Goal: Task Accomplishment & Management: Complete application form

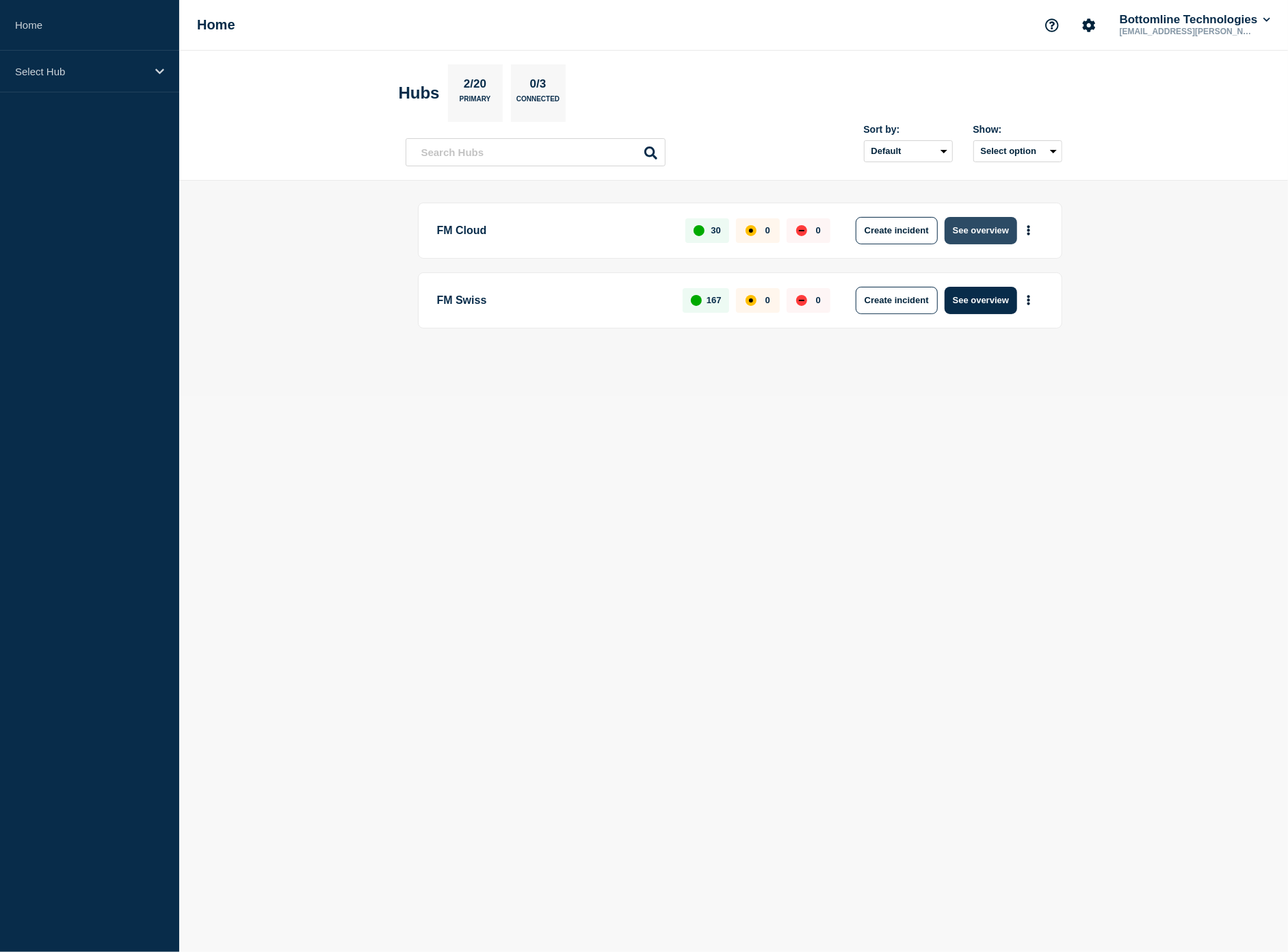
click at [972, 240] on button "See overview" at bounding box center [981, 231] width 72 height 28
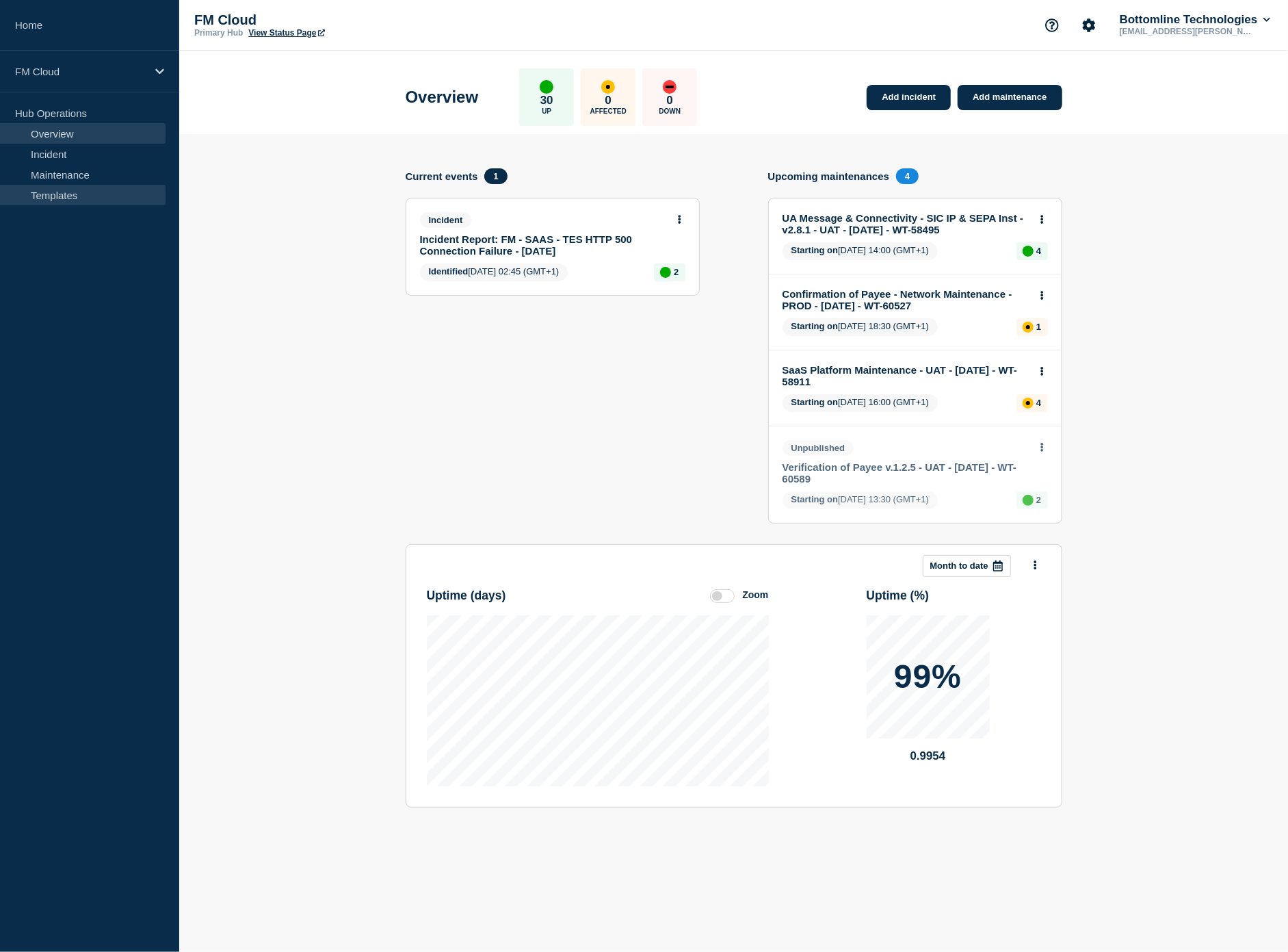
click at [59, 199] on link "Templates" at bounding box center [82, 195] width 166 height 21
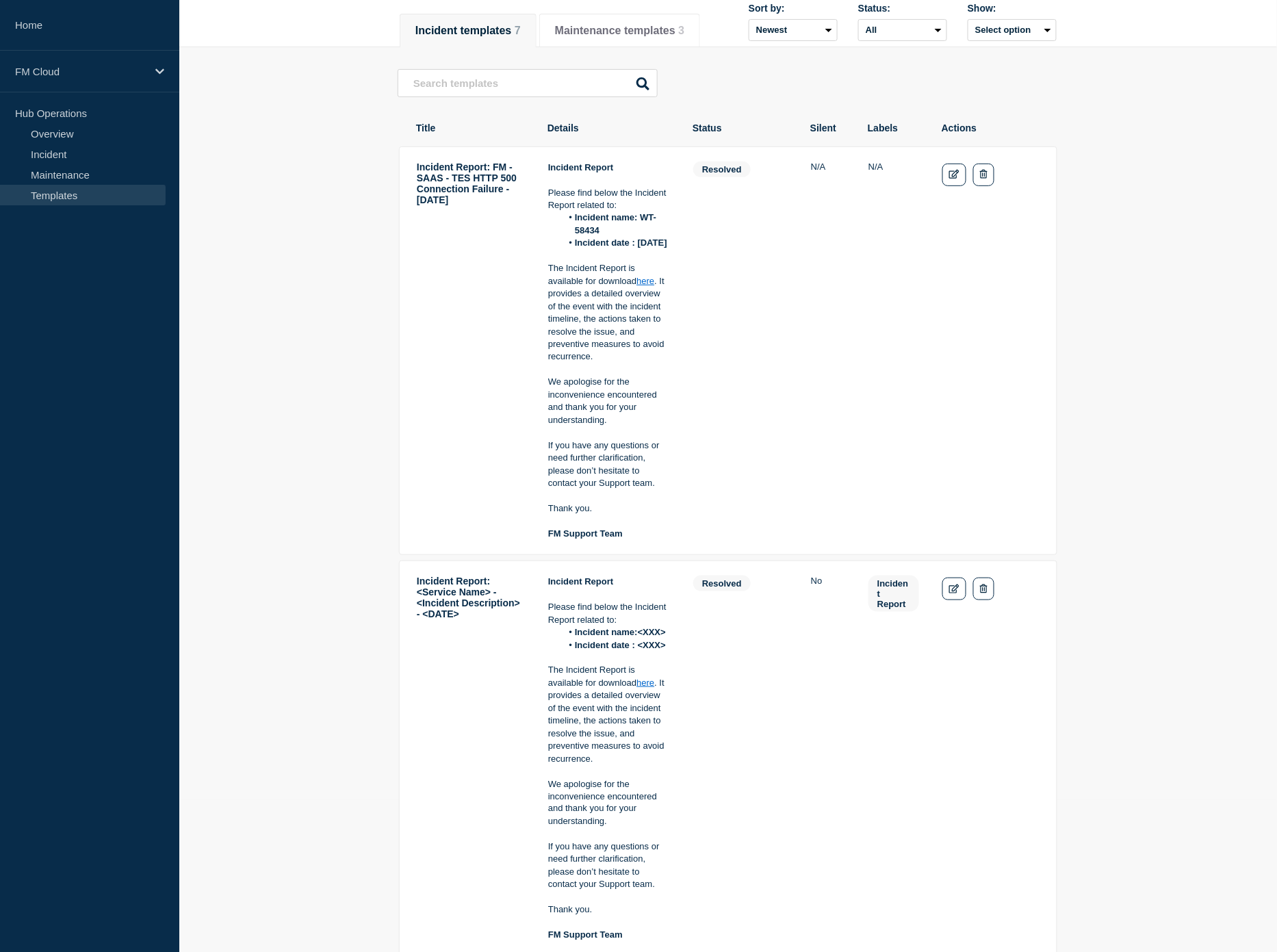
scroll to position [176, 0]
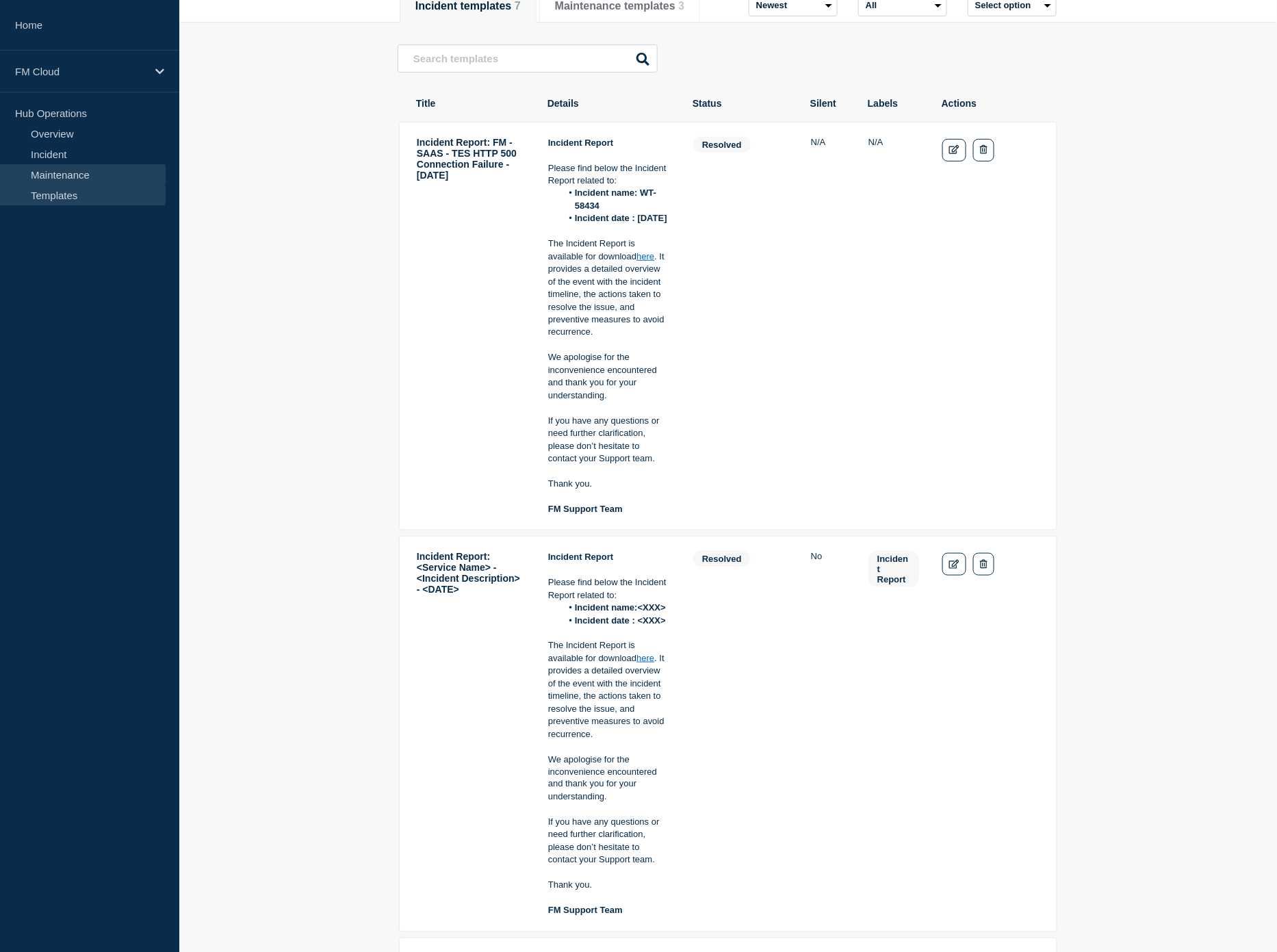
click at [64, 169] on link "Maintenance" at bounding box center [82, 174] width 166 height 21
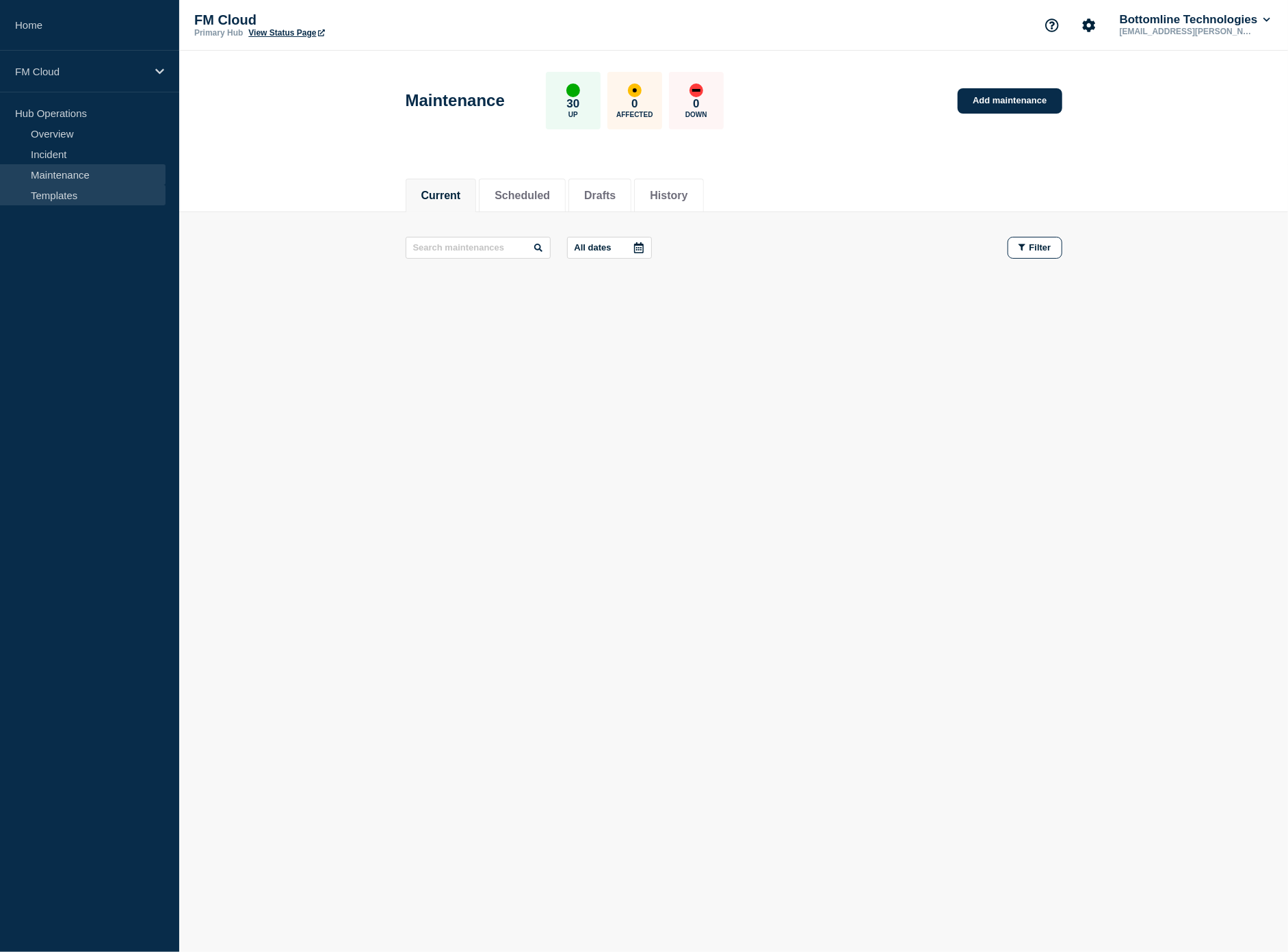
click at [65, 195] on link "Templates" at bounding box center [82, 195] width 166 height 21
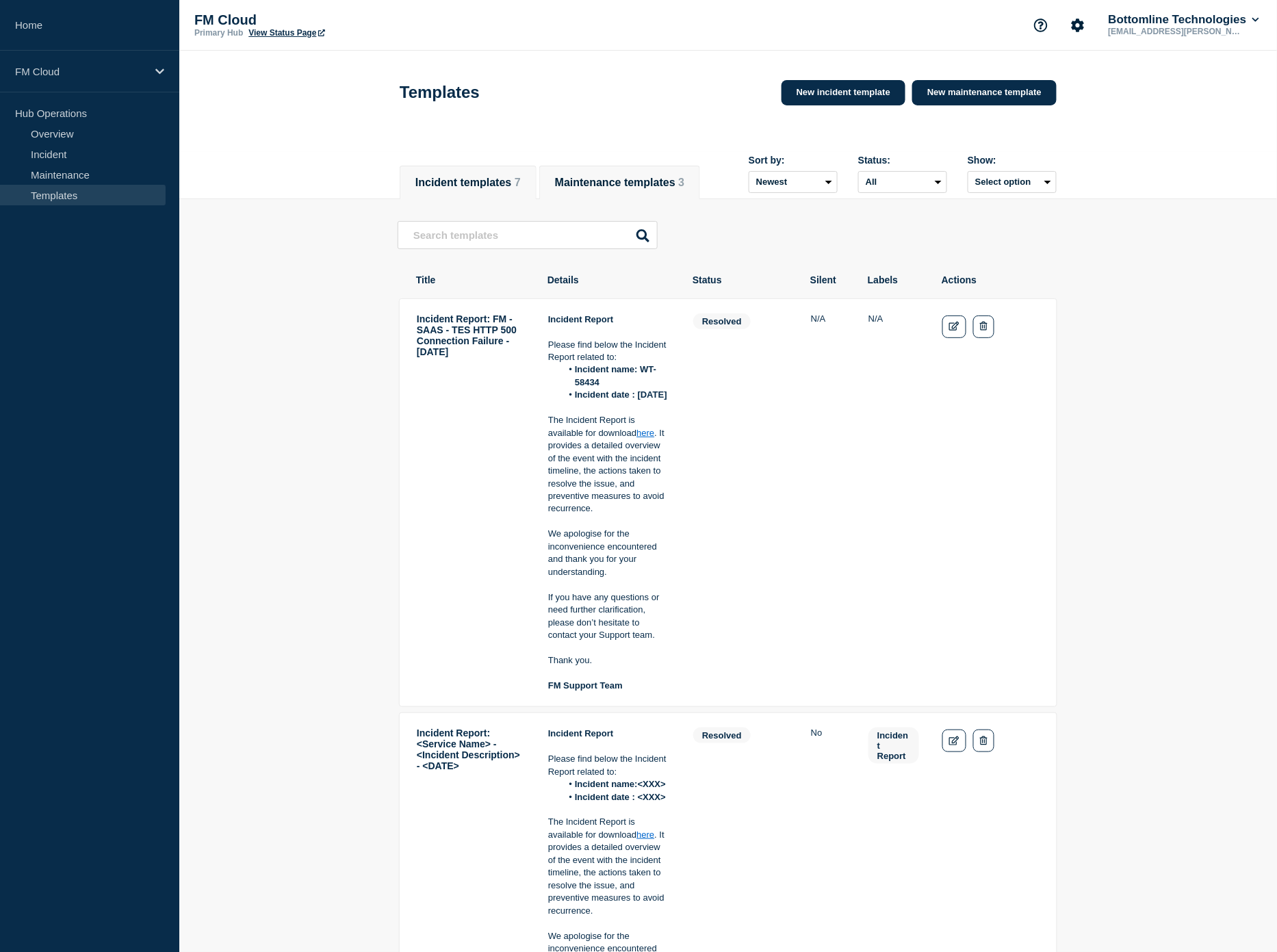
click at [636, 179] on button "Maintenance templates 3" at bounding box center [619, 183] width 129 height 12
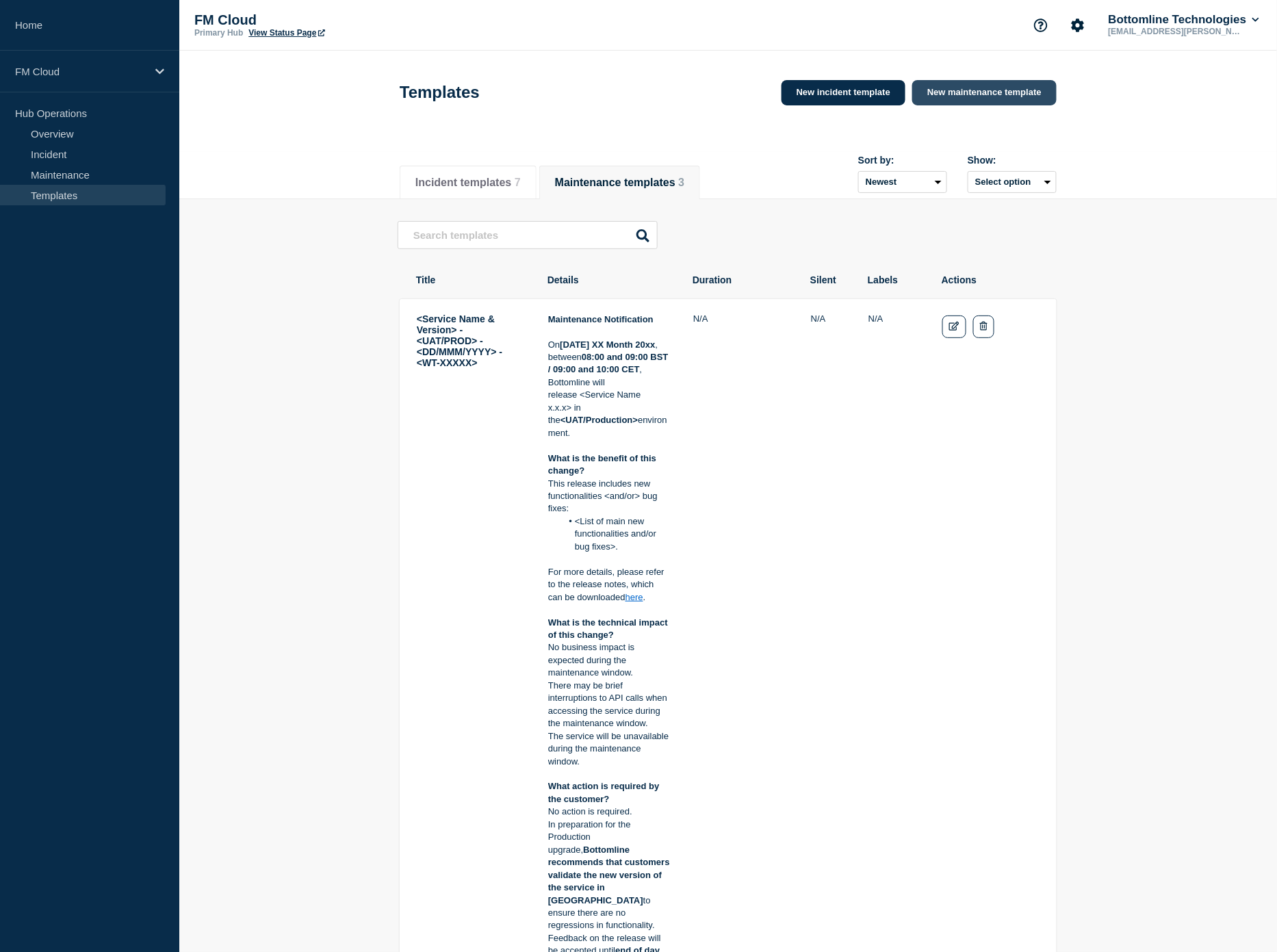
click at [986, 100] on link "New maintenance template" at bounding box center [984, 92] width 144 height 25
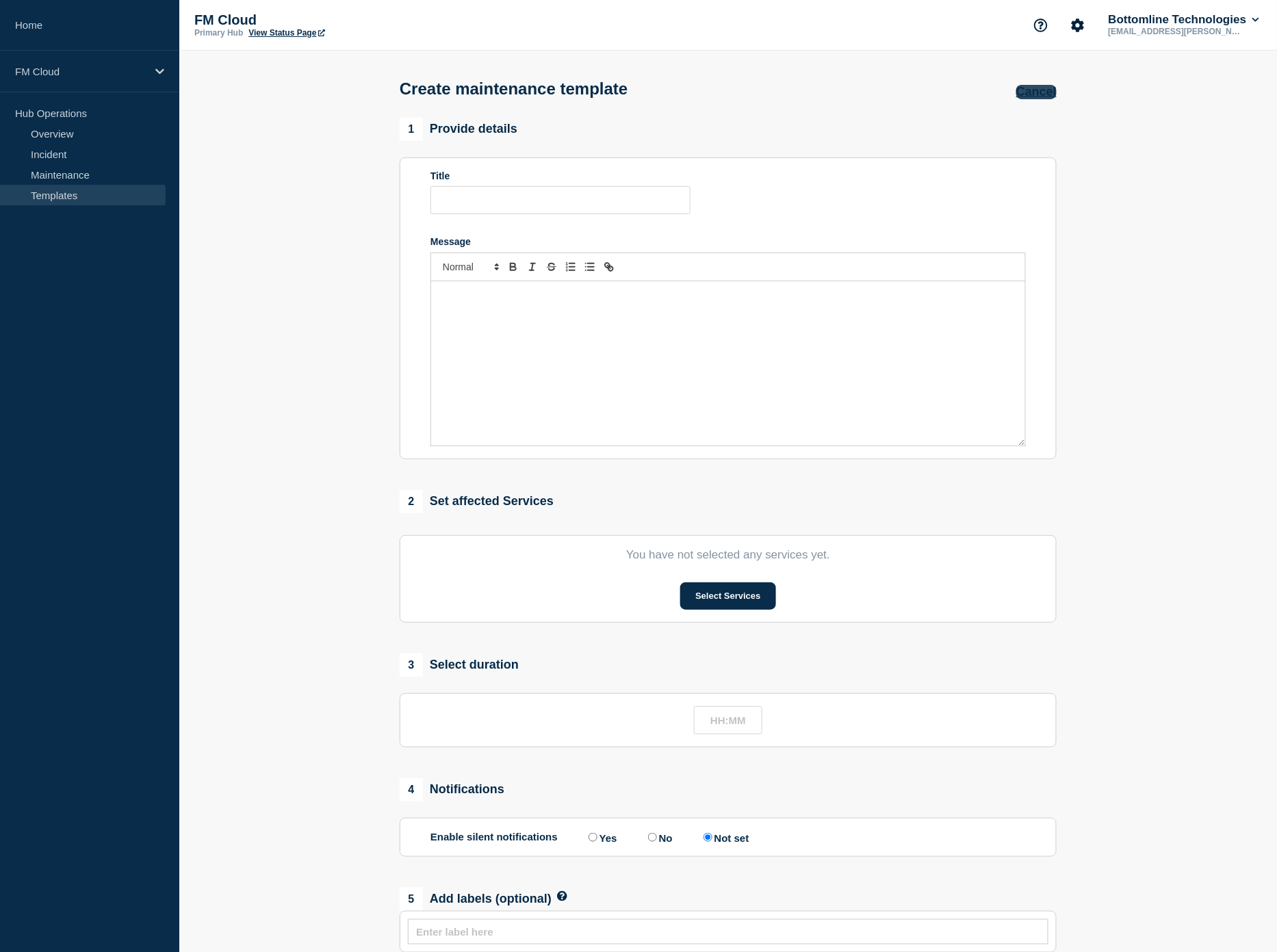
click at [1051, 95] on button "Cancel" at bounding box center [1036, 92] width 40 height 15
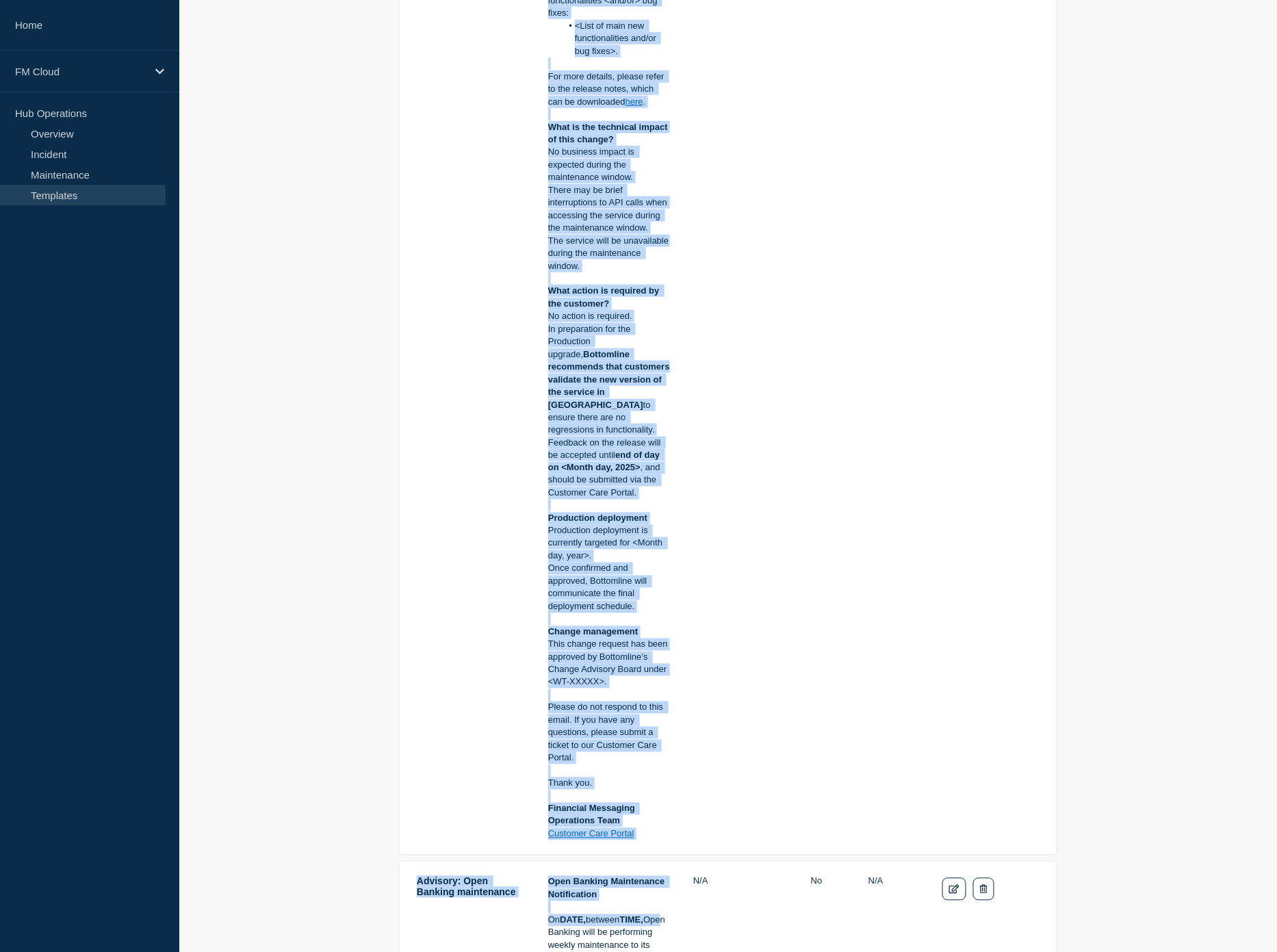
scroll to position [507, 0]
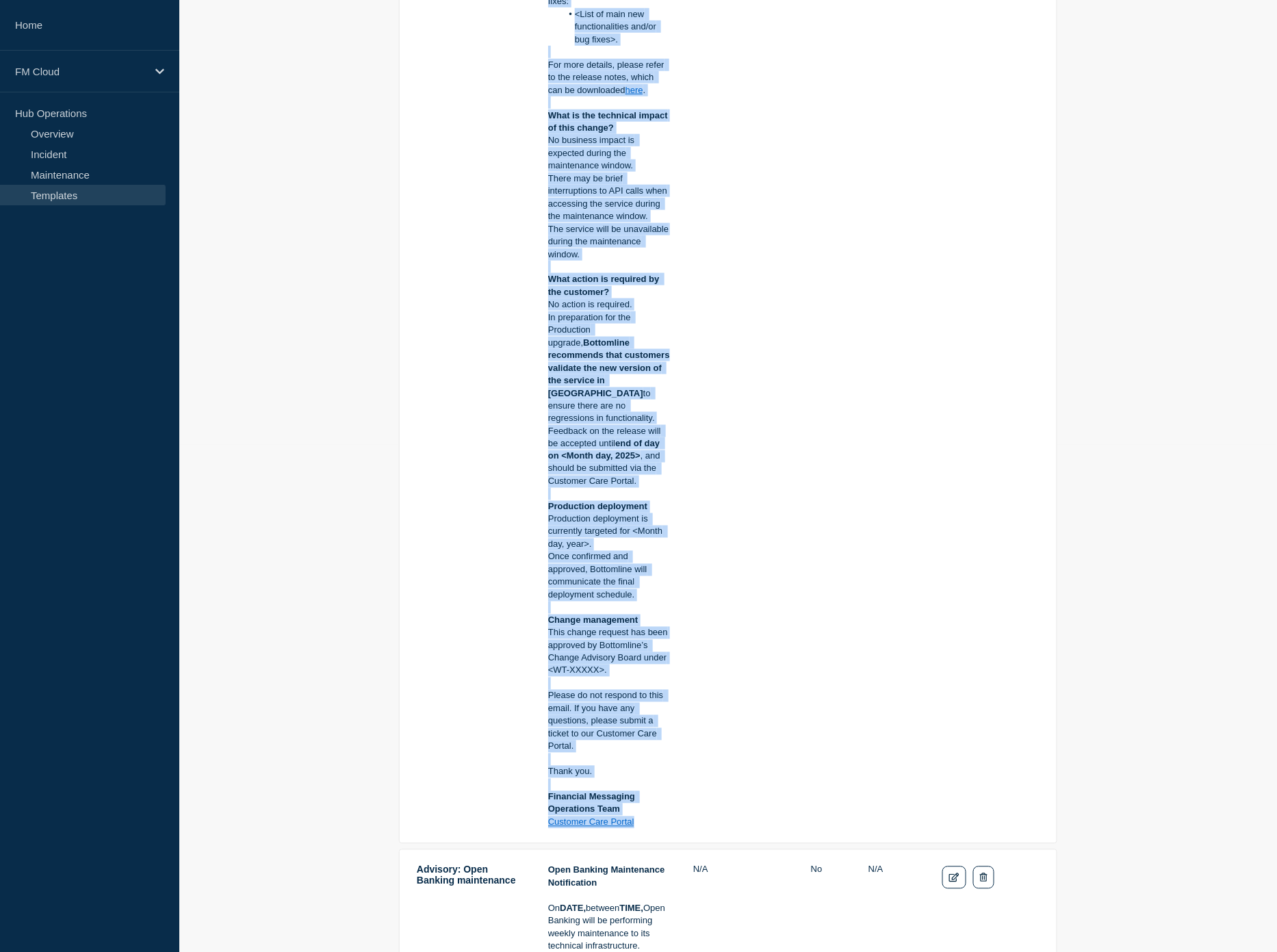
drag, startPoint x: 411, startPoint y: 323, endPoint x: 649, endPoint y: 809, distance: 541.1
click at [649, 809] on tr "<Service Name & Version> - <UAT/PROD> - <DD/MMM/YYYY> - <WT-XXXXX> Maintenance …" at bounding box center [728, 317] width 659 height 1053
copy tr "<Loremip Dolo & Sitamet> - <CON/ADIP> - <EL/SED/DOEI> - <TE-INCID> Utlaboreetd …"
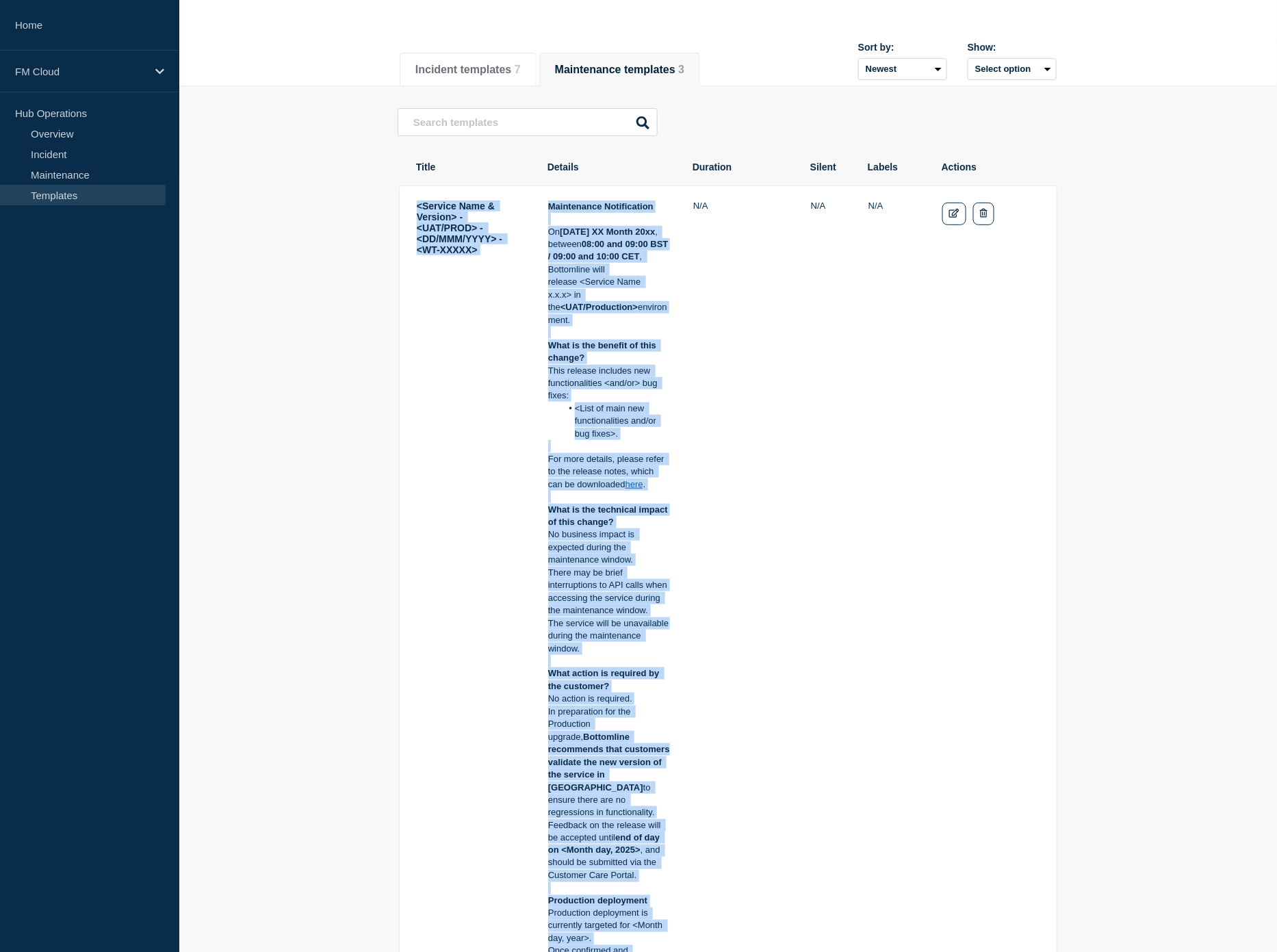
scroll to position [0, 0]
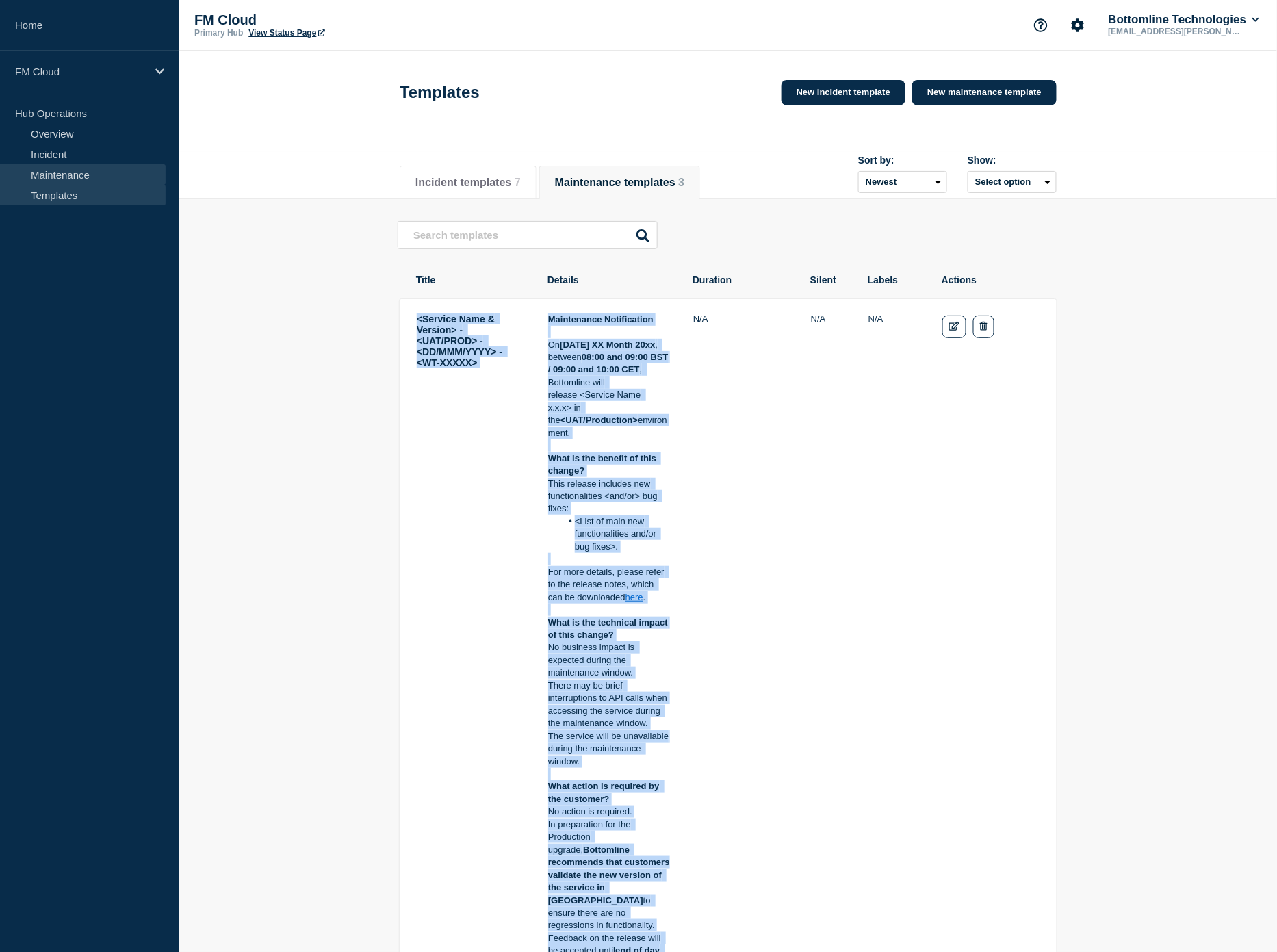
click at [70, 179] on link "Maintenance" at bounding box center [82, 174] width 166 height 21
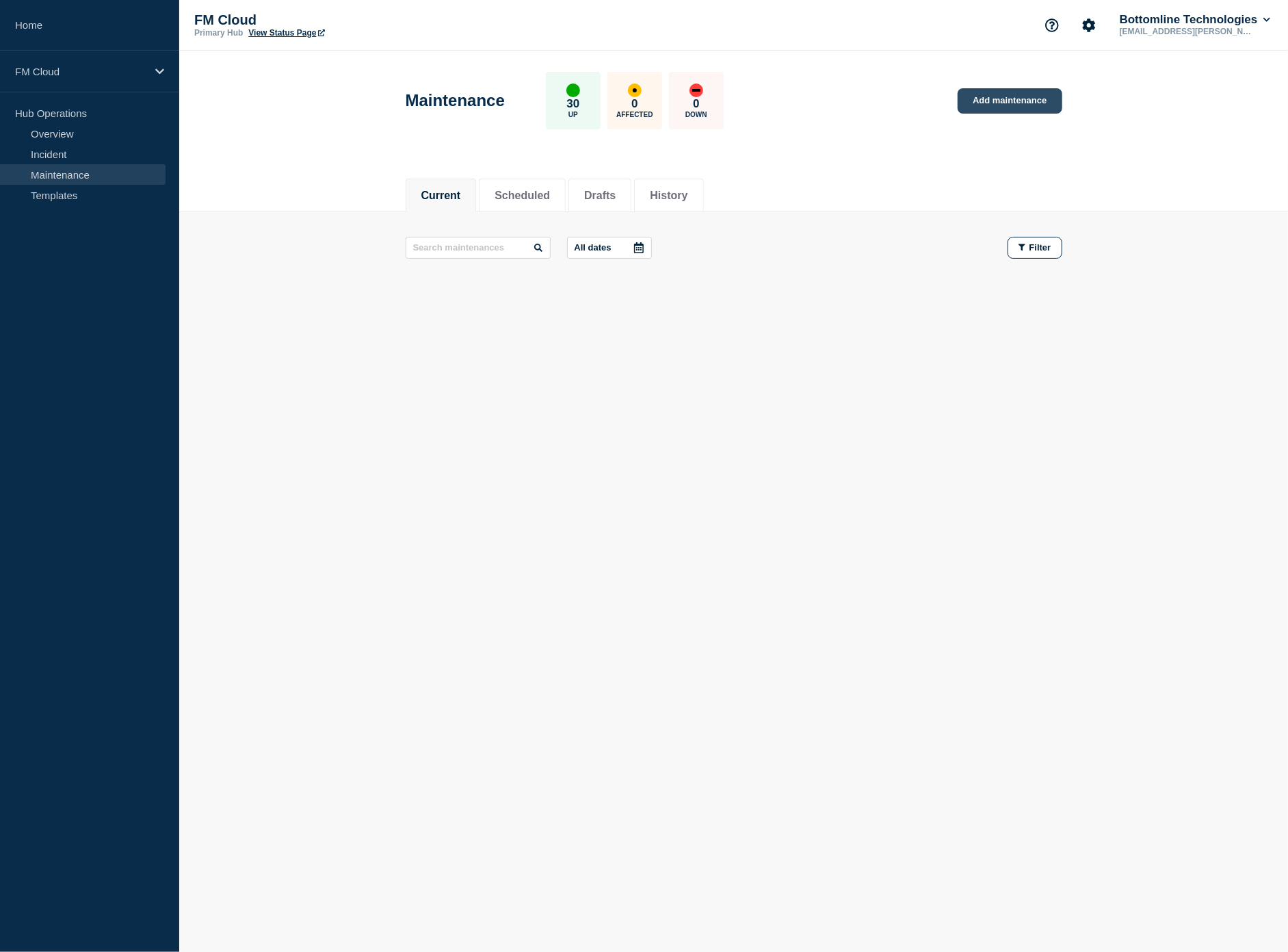
click at [969, 97] on link "Add maintenance" at bounding box center [1009, 101] width 104 height 25
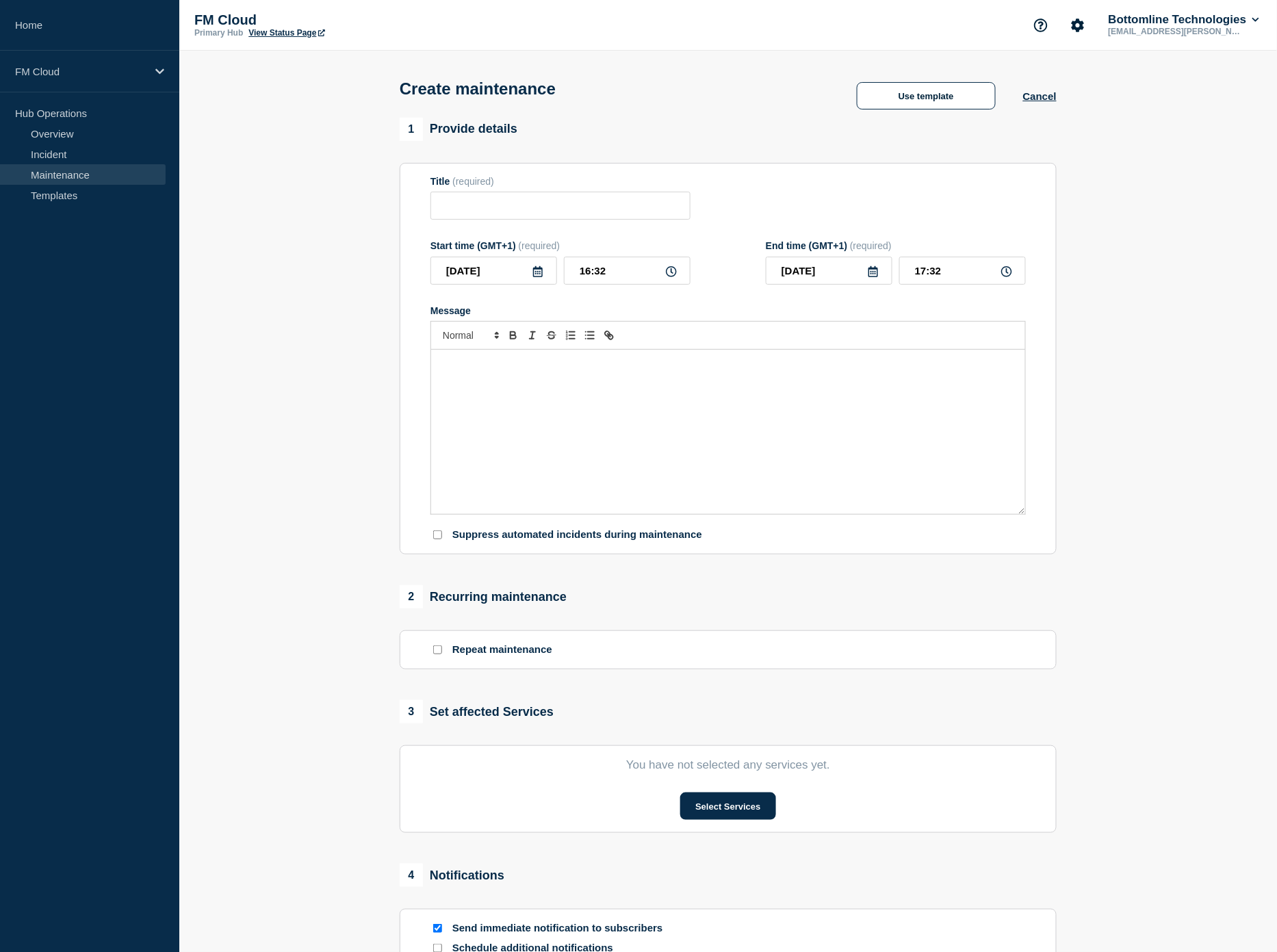
click at [633, 379] on div "Message" at bounding box center [728, 431] width 594 height 164
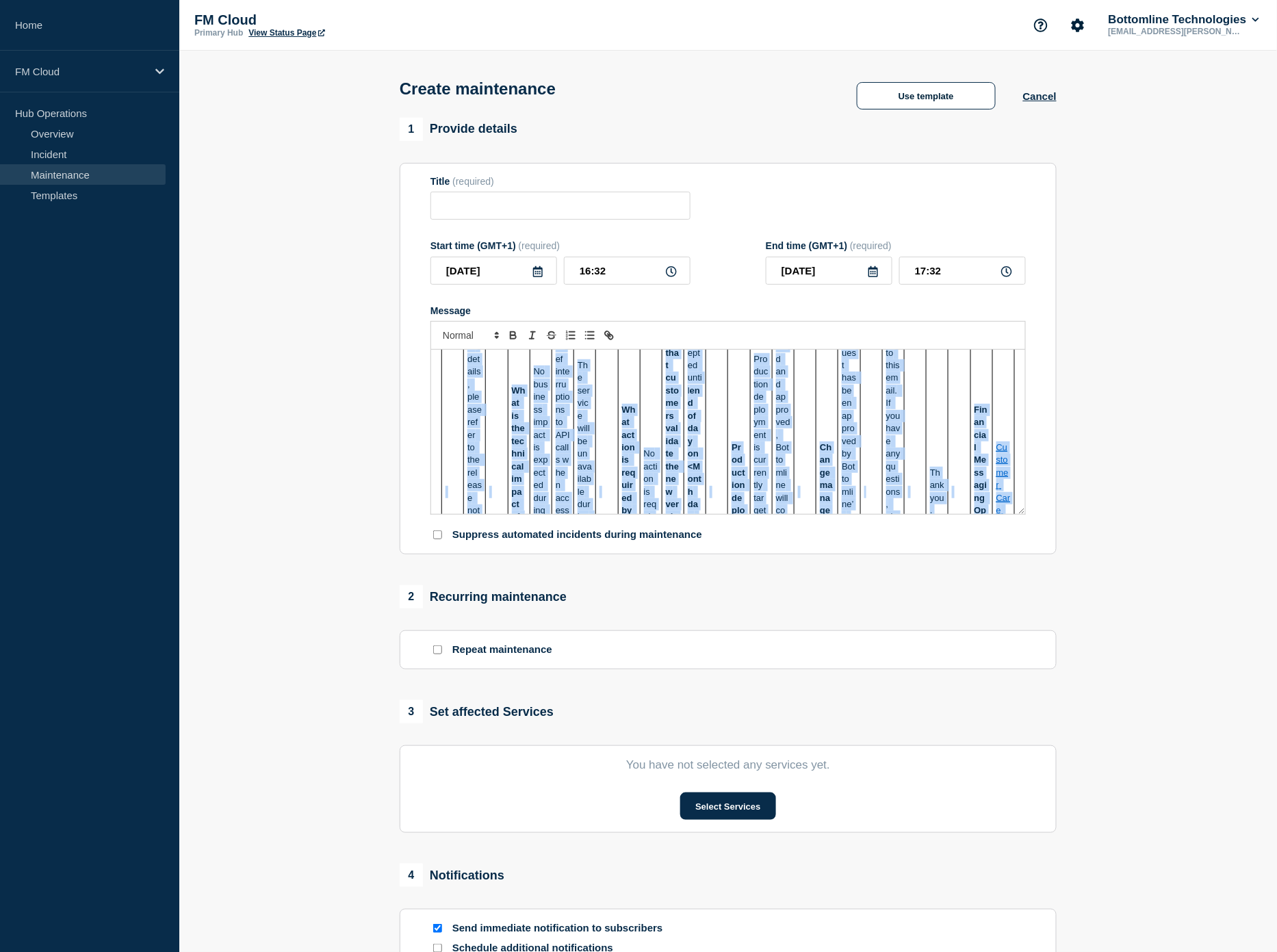
scroll to position [845, 0]
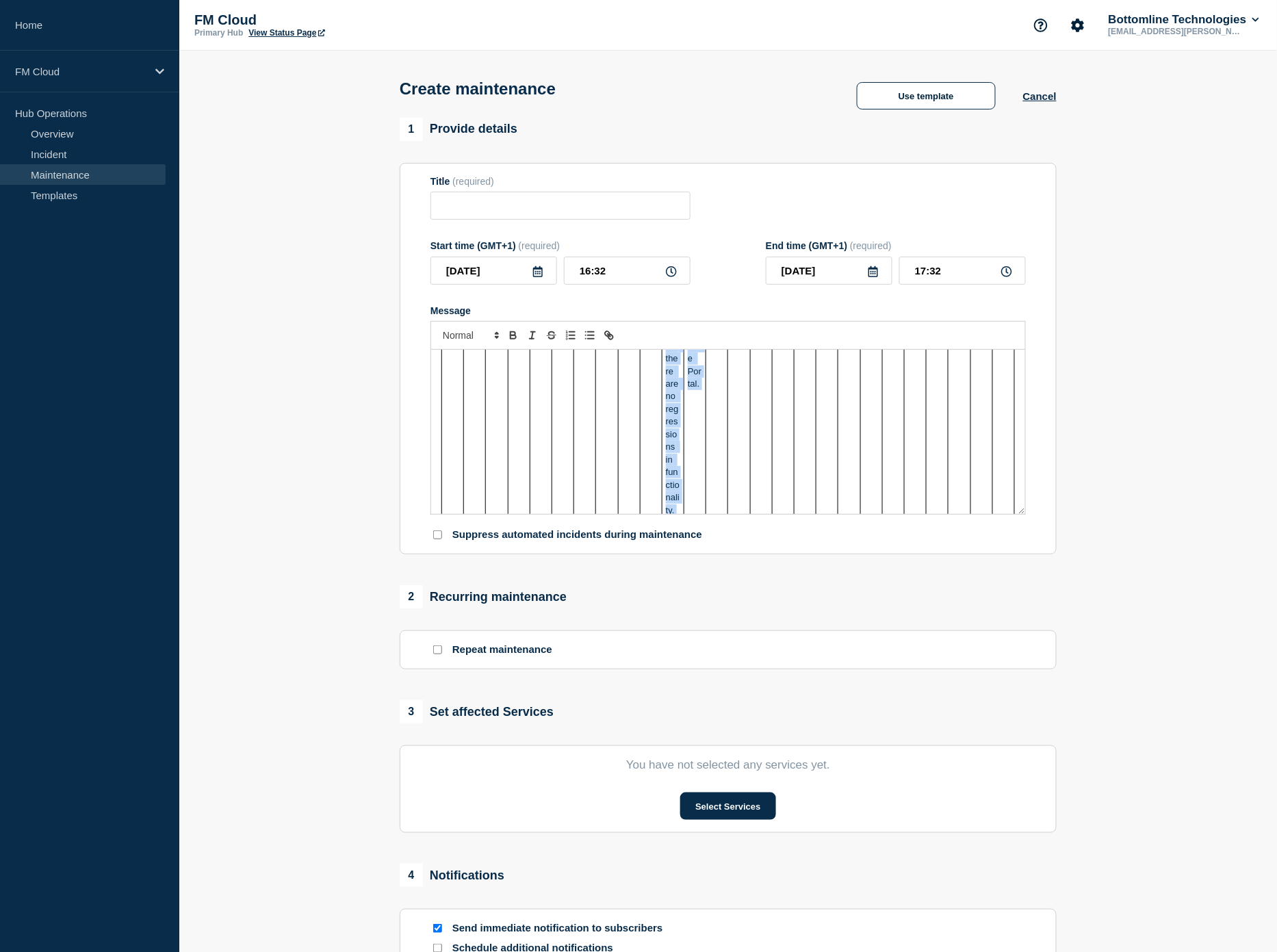
drag, startPoint x: 436, startPoint y: 364, endPoint x: 599, endPoint y: 672, distance: 348.5
click at [599, 672] on div "1 Provide details Title (required) Start time (GMT+1) (required) [DATE] 16:32 E…" at bounding box center [728, 592] width 672 height 950
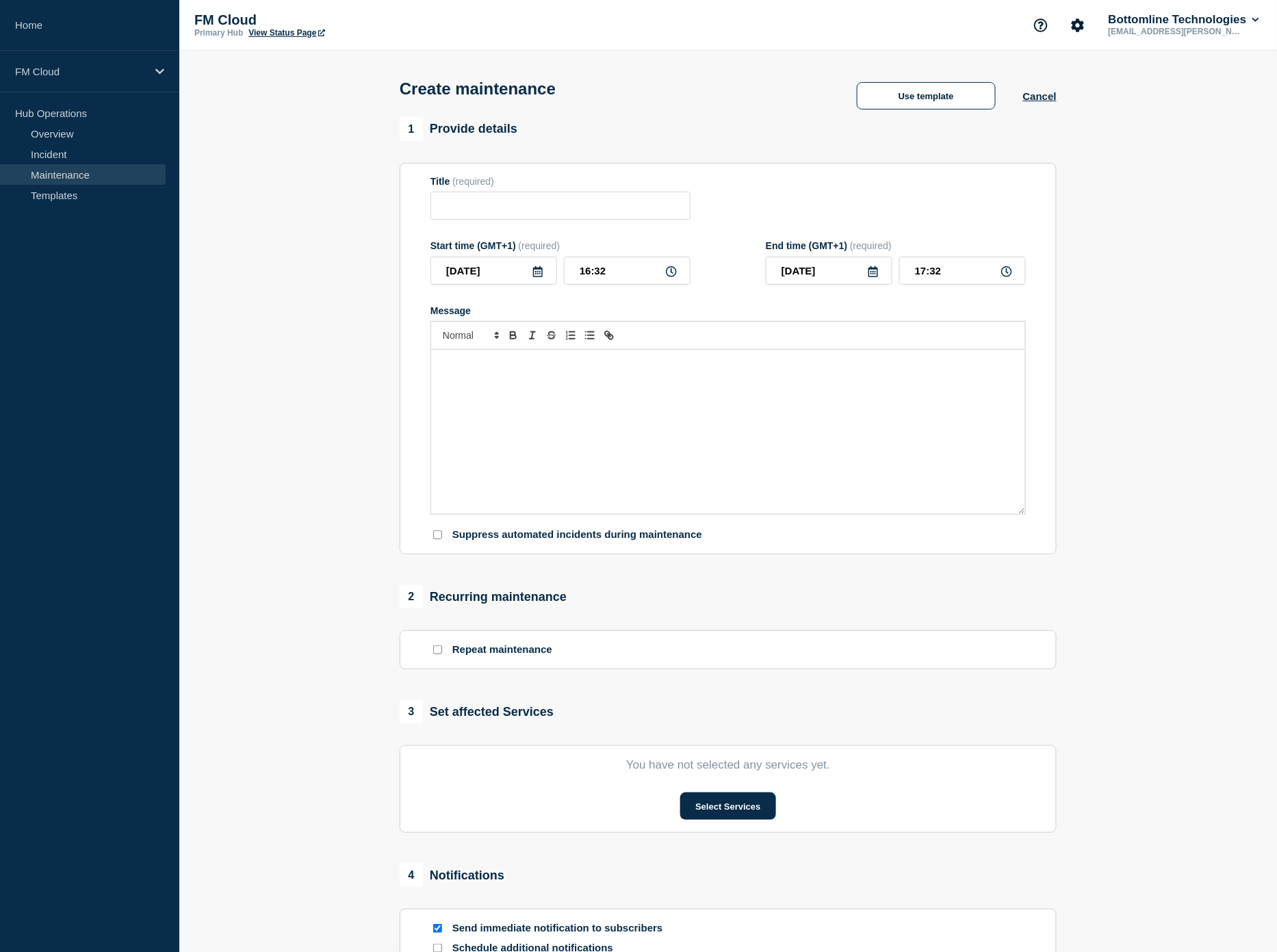
scroll to position [0, 0]
click at [892, 92] on button "Use template" at bounding box center [926, 96] width 139 height 28
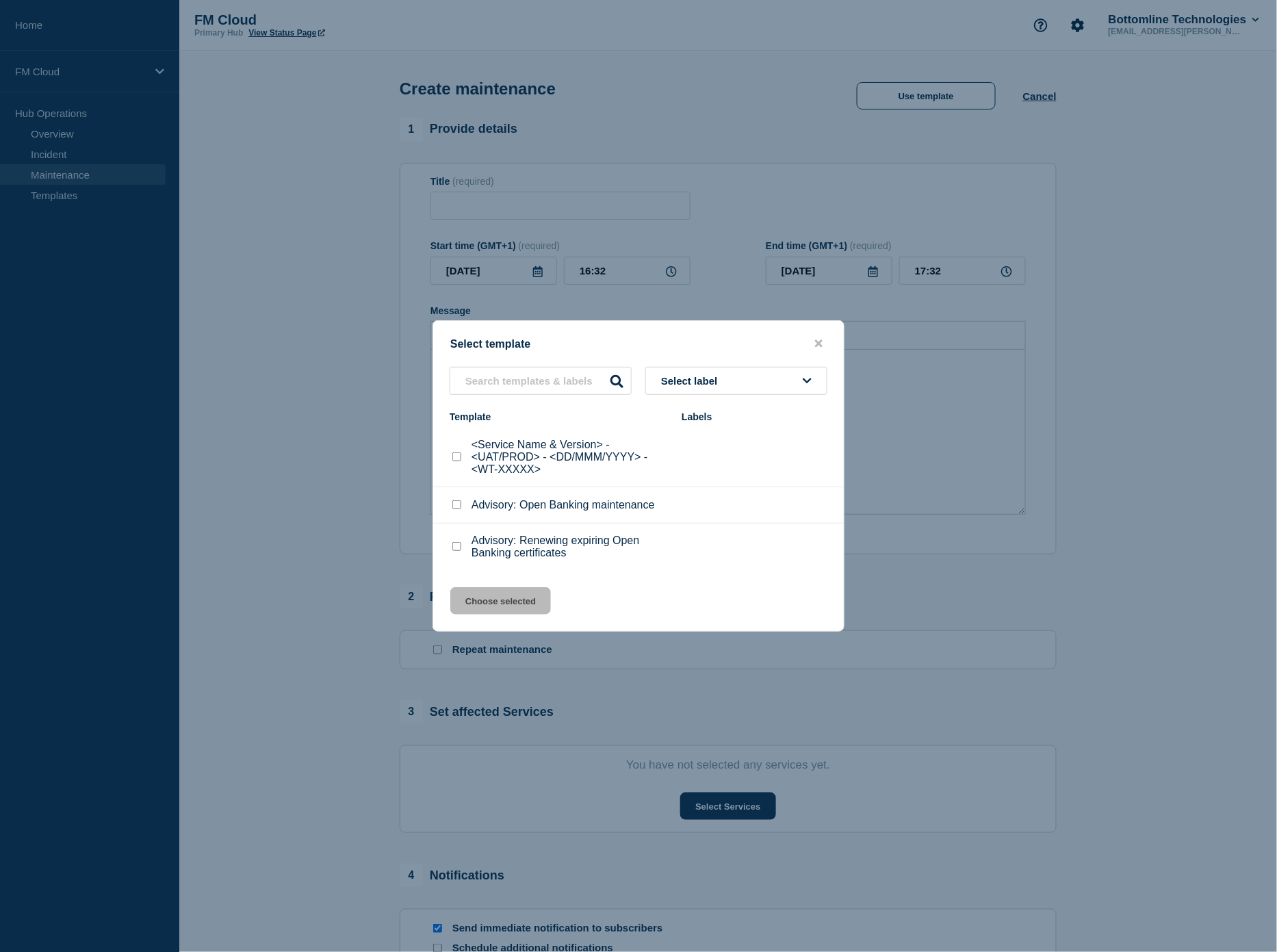
click at [562, 469] on p "<Service Name & Version> - <UAT/PROD> - <DD/MMM/YYYY> - <WT-XXXXX>" at bounding box center [569, 457] width 196 height 37
click at [457, 461] on input "<Service Name & Version> - <UAT/PROD> - <DD/MMM/YYYY> - <WT-XXXXX> checkbox" at bounding box center [457, 457] width 9 height 9
checkbox input "true"
click at [488, 595] on button "Choose selected" at bounding box center [501, 601] width 101 height 28
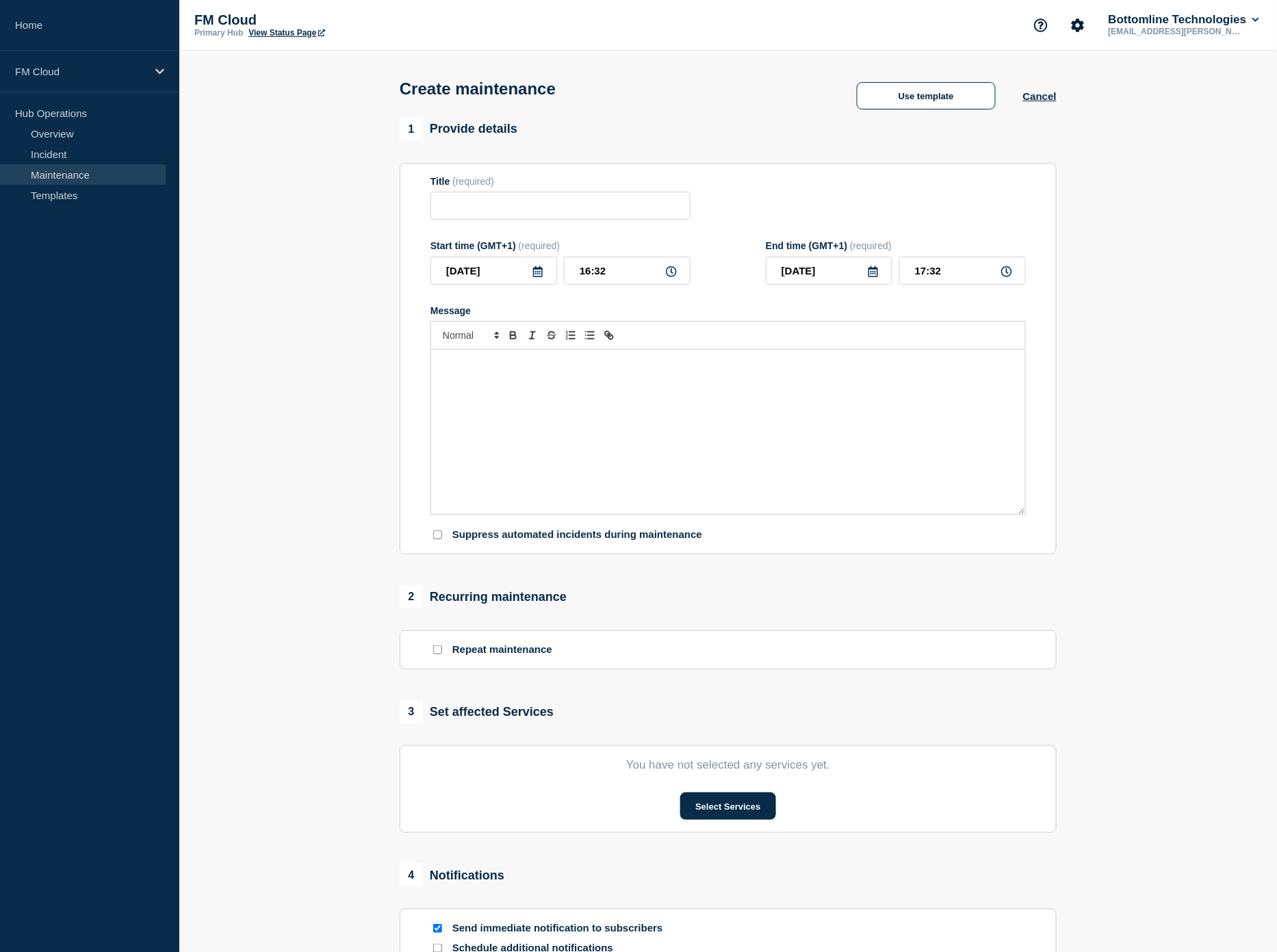
type input "<Service Name & Version> - <UAT/PROD> - <DD/MMM/YYYY> - <WT-XXXXX>"
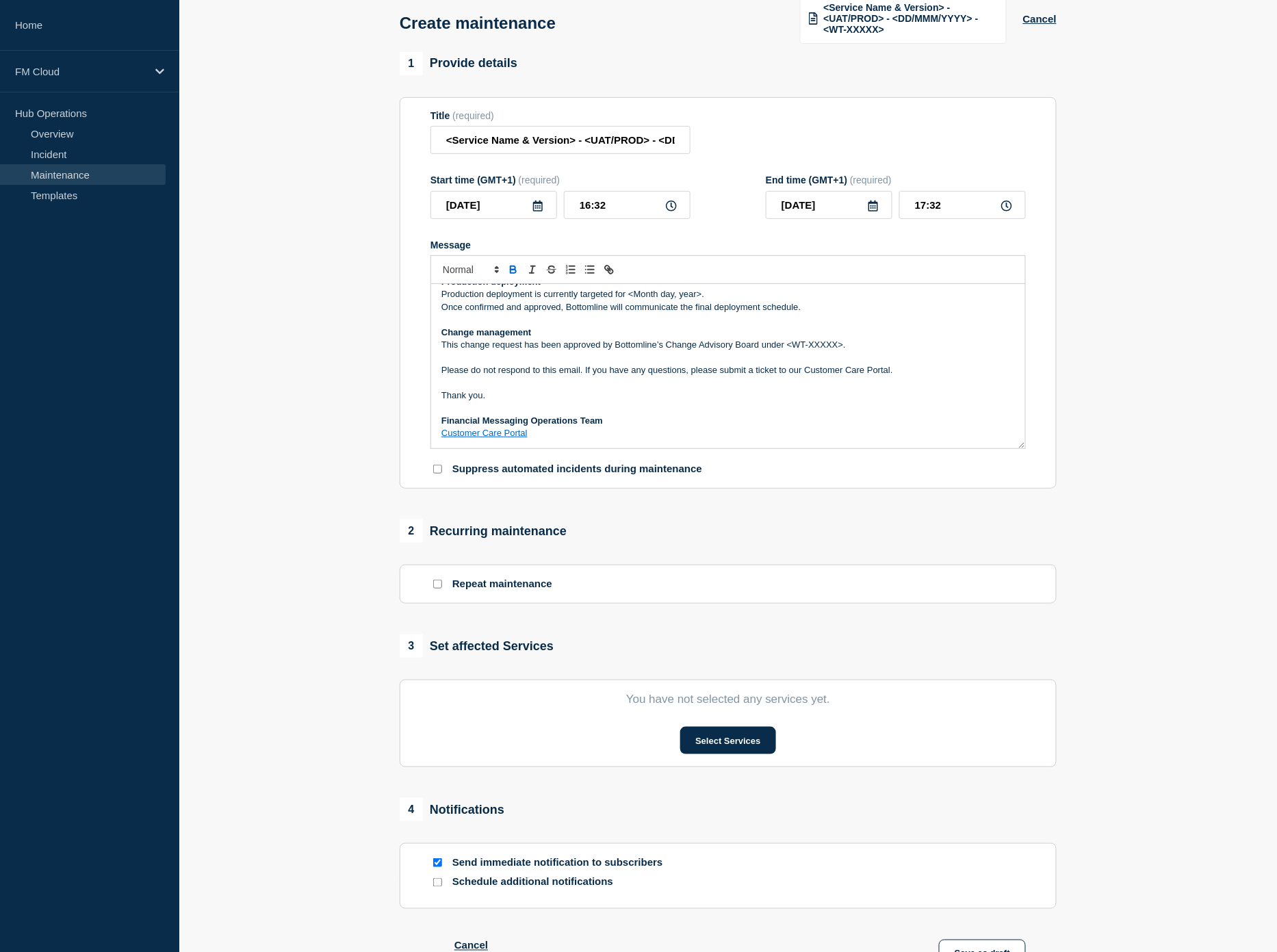
scroll to position [76, 0]
click at [730, 736] on button "Select Services" at bounding box center [727, 740] width 95 height 28
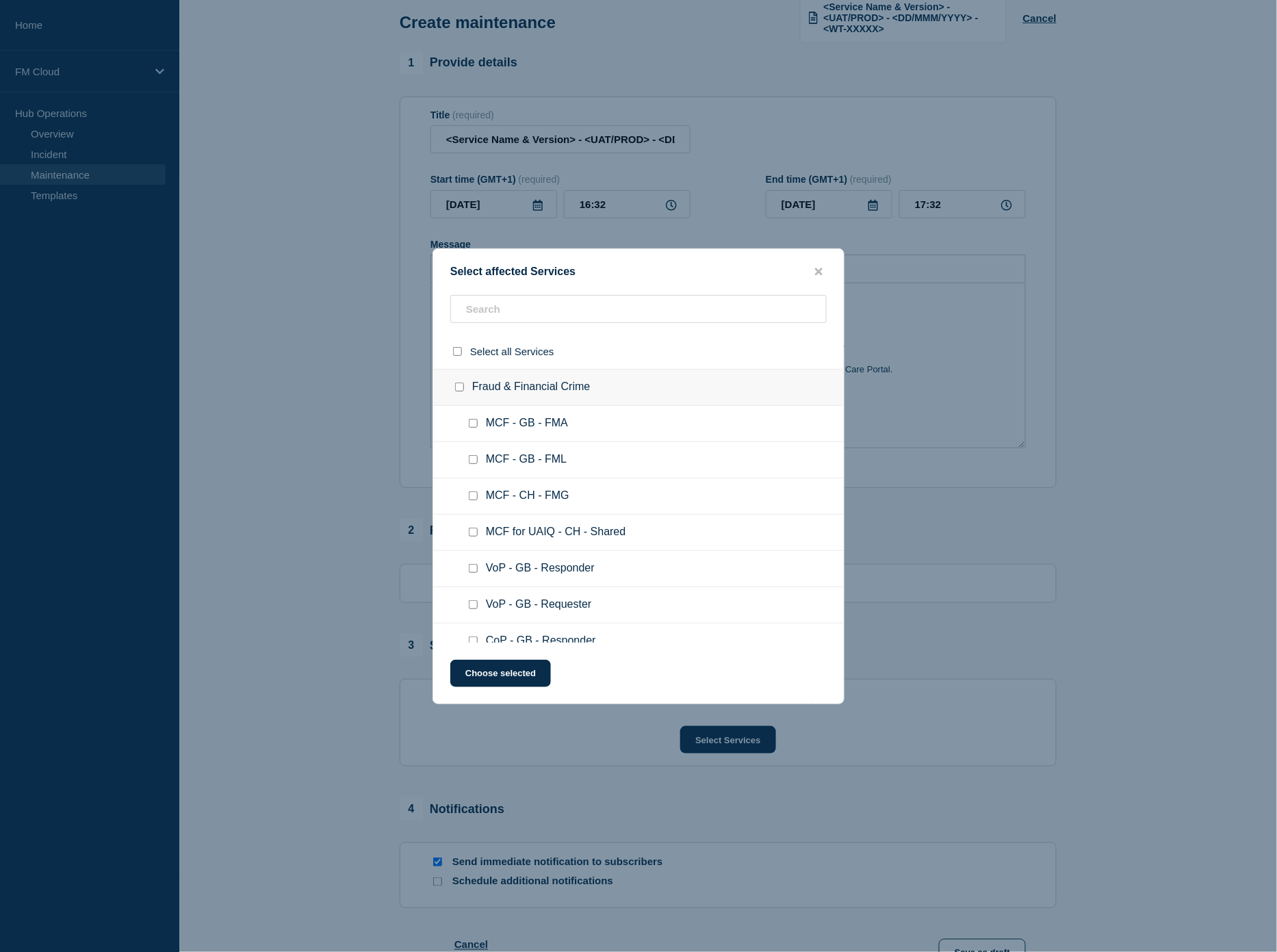
click at [472, 500] on div at bounding box center [476, 496] width 20 height 14
click at [473, 496] on input "MCF - CH - FMG checkbox" at bounding box center [474, 496] width 9 height 9
checkbox input "true"
click at [521, 669] on button "Choose selected" at bounding box center [501, 673] width 101 height 28
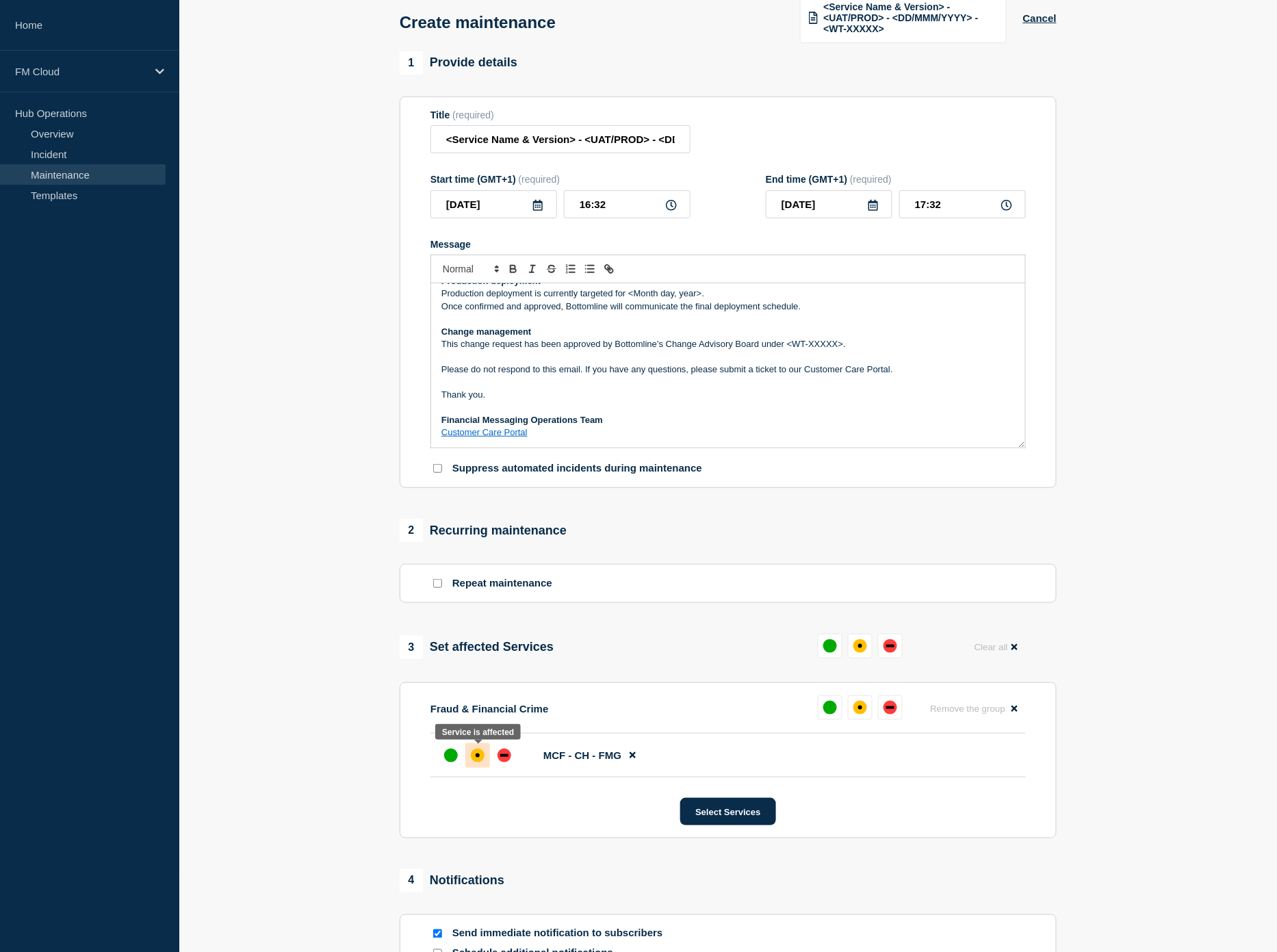
click at [480, 757] on div "affected" at bounding box center [478, 756] width 14 height 14
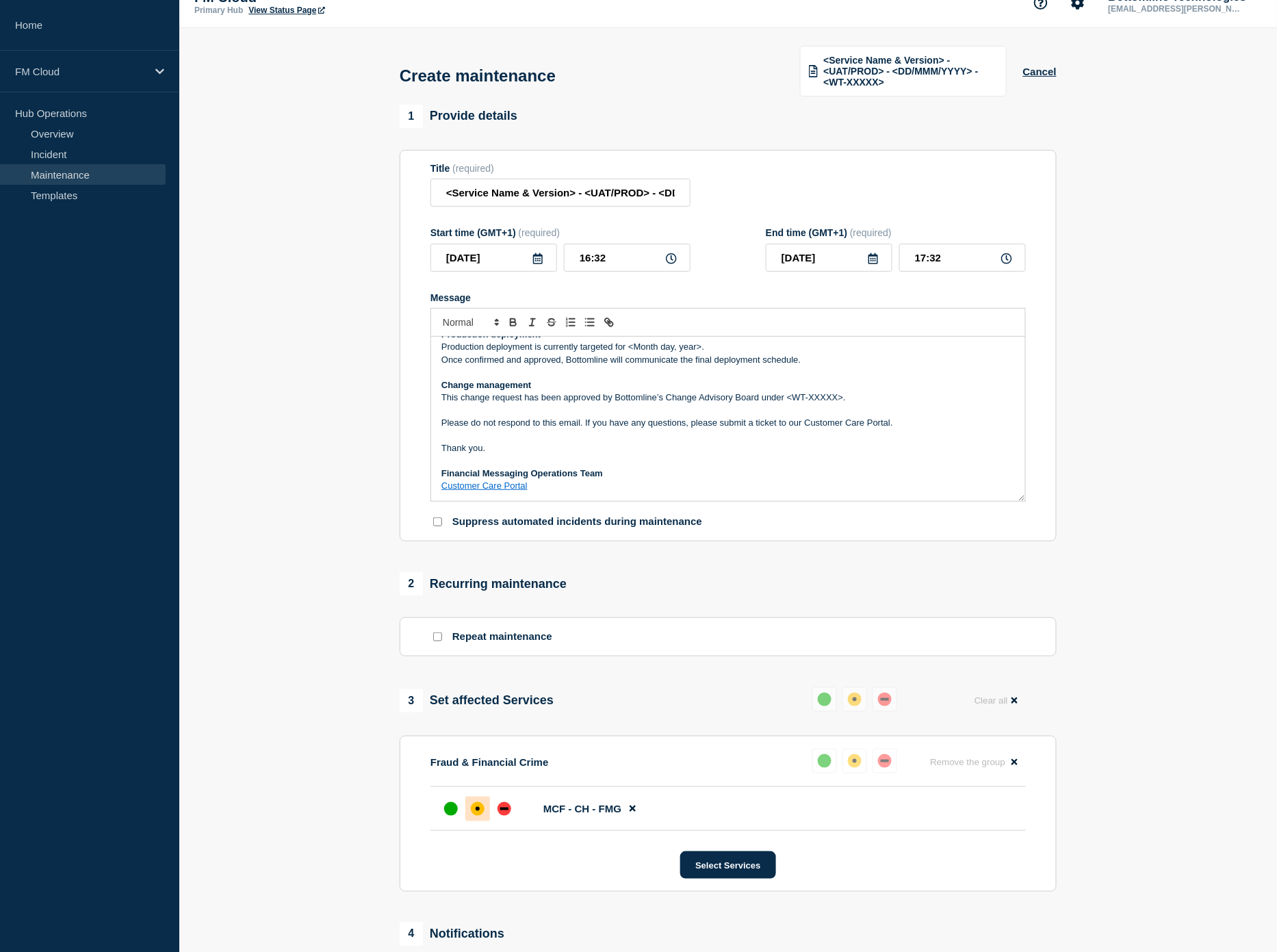
scroll to position [0, 0]
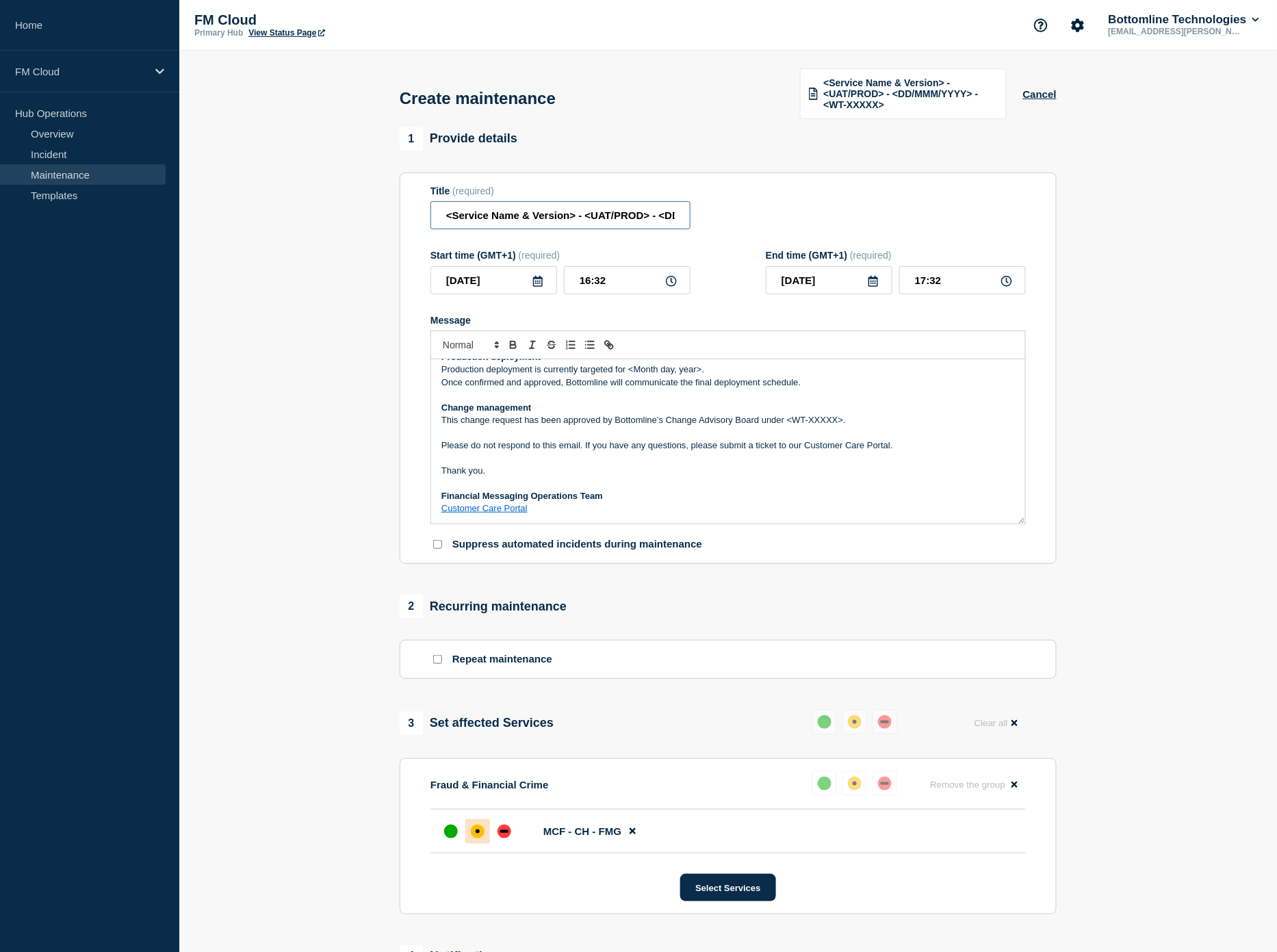
click at [516, 211] on input "<Service Name & Version> - <UAT/PROD> - <DD/MMM/YYYY> - <WT-XXXXX>" at bounding box center [561, 215] width 260 height 28
click at [578, 213] on input "<Service Name & Version> - <UAT/PROD> - <DD/MMM/YYYY> - <WT-XXXXX>" at bounding box center [561, 215] width 260 height 28
click at [463, 213] on input "<Service Name & Version> - <UAT/PROD> - <DD/MMM/YYYY> - <WT-XXXXX>" at bounding box center [561, 215] width 260 height 28
drag, startPoint x: 447, startPoint y: 213, endPoint x: 577, endPoint y: 210, distance: 130.0
click at [577, 210] on input "<Service Name & Version> - <UAT/PROD> - <DD/MMM/YYYY> - <WT-XXXXX>" at bounding box center [561, 215] width 260 height 28
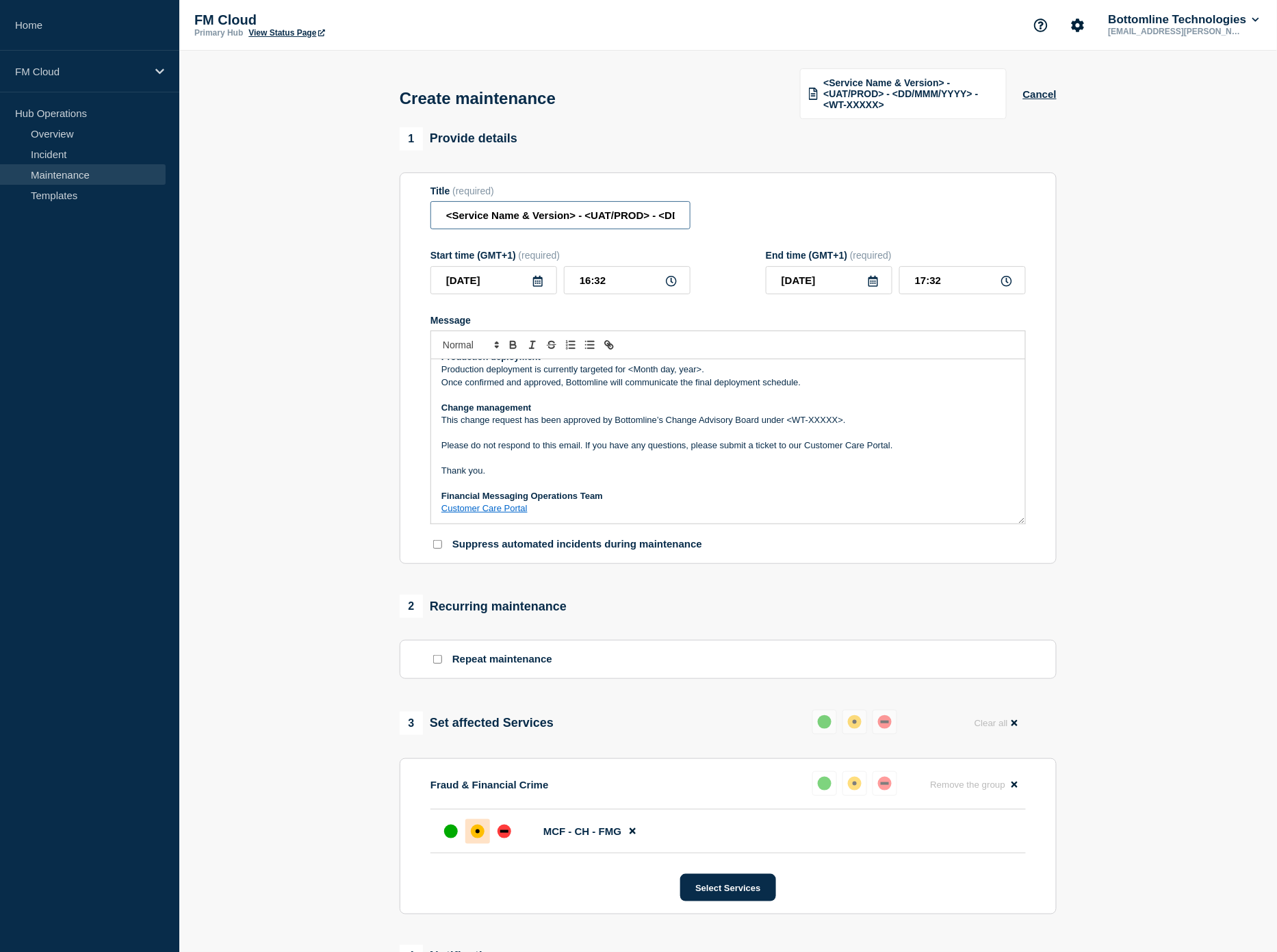
paste input "Message Manager - MMWeb 10.5.8 + Standards - SR2025"
drag, startPoint x: 538, startPoint y: 214, endPoint x: 565, endPoint y: 216, distance: 27.1
click at [565, 216] on input "Message Manager - MMWeb 10.5.8 + Standards - SR2025 - <UAT/PROD> - <DD/MMM/YYYY…" at bounding box center [561, 215] width 260 height 28
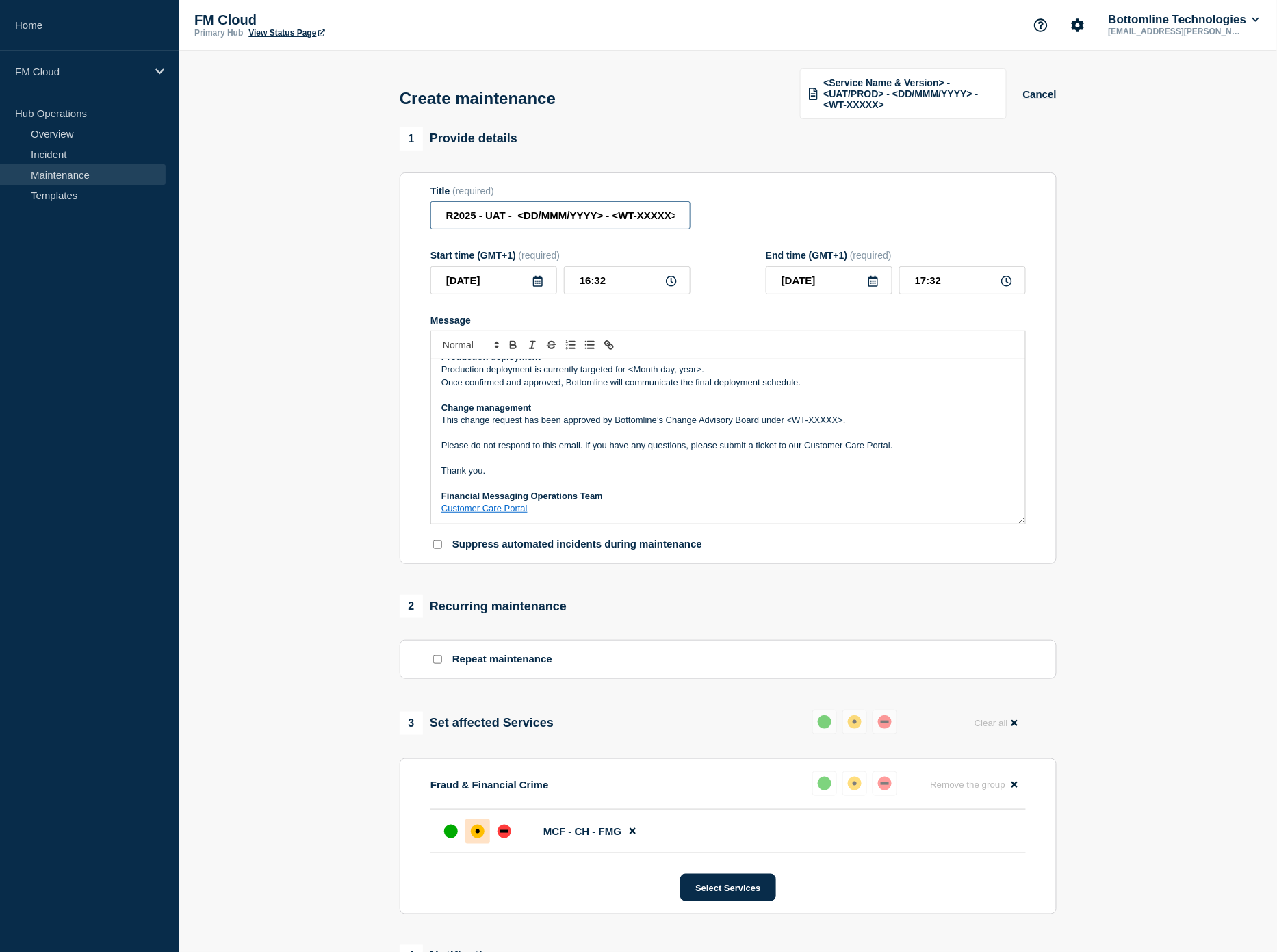
type input "Message Manager - MMWeb + Standards - SR2025 - UAT - <DD/MMM/YYYY> - <WT-XXXXX>"
click at [506, 280] on input "[DATE]" at bounding box center [494, 280] width 126 height 28
type input "[DATE]"
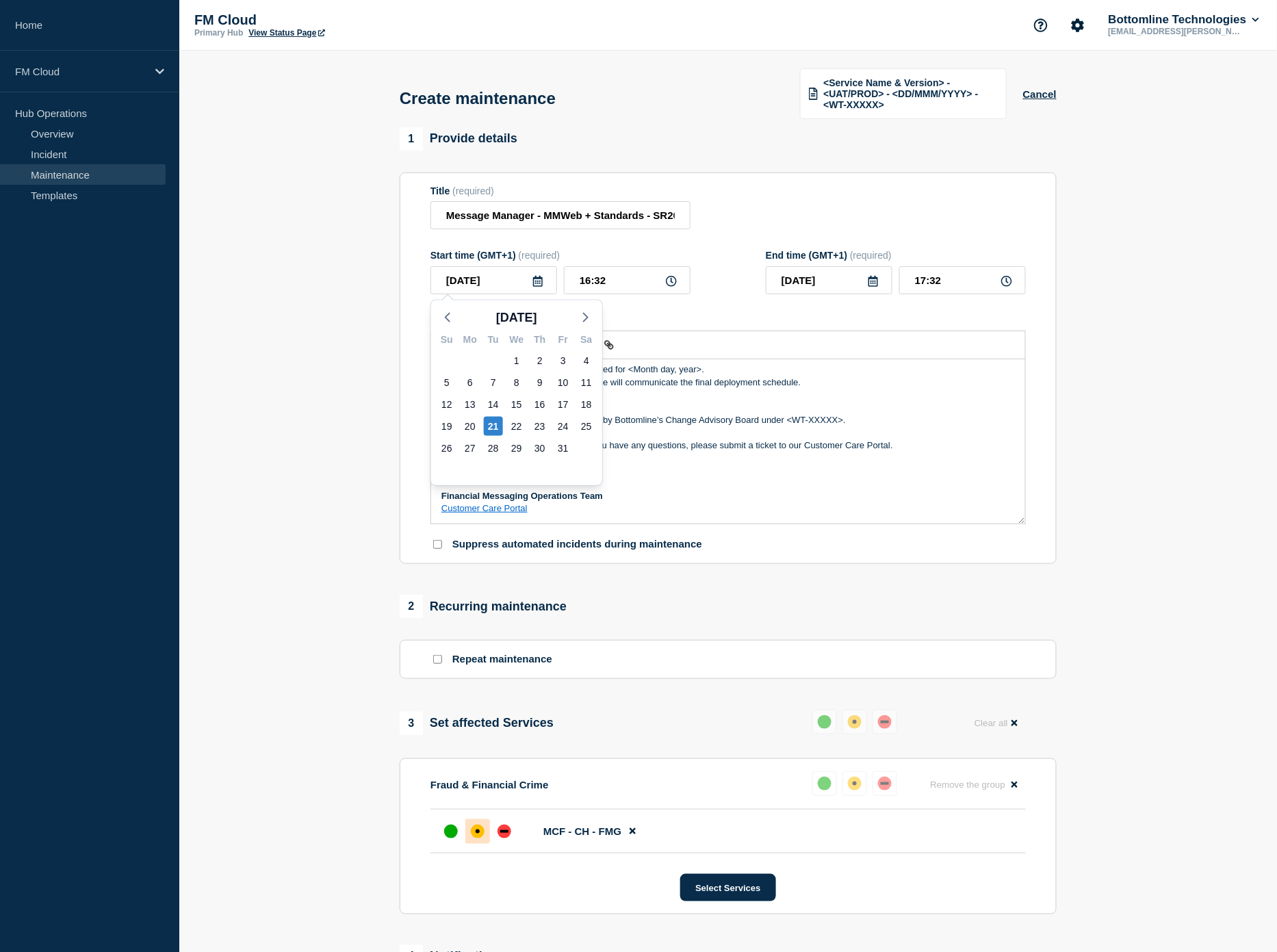
click at [675, 283] on icon at bounding box center [671, 281] width 11 height 11
click at [671, 277] on icon at bounding box center [671, 281] width 11 height 11
click at [592, 275] on input "16:32" at bounding box center [627, 280] width 126 height 28
drag, startPoint x: 585, startPoint y: 277, endPoint x: 639, endPoint y: 281, distance: 54.1
click at [639, 281] on input "16:32" at bounding box center [627, 280] width 126 height 28
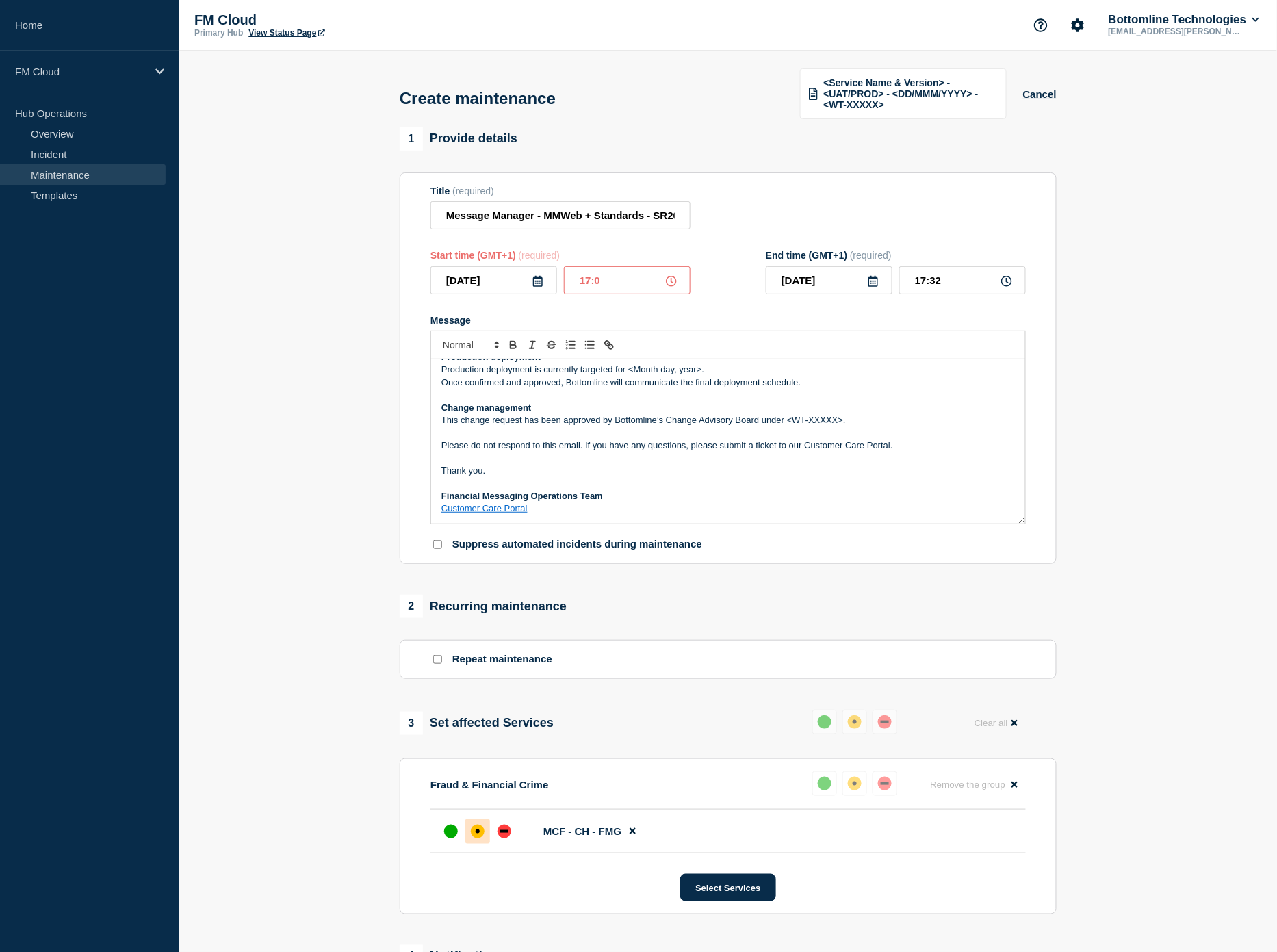
type input "17:00"
click at [923, 277] on input "18:00" at bounding box center [962, 280] width 126 height 28
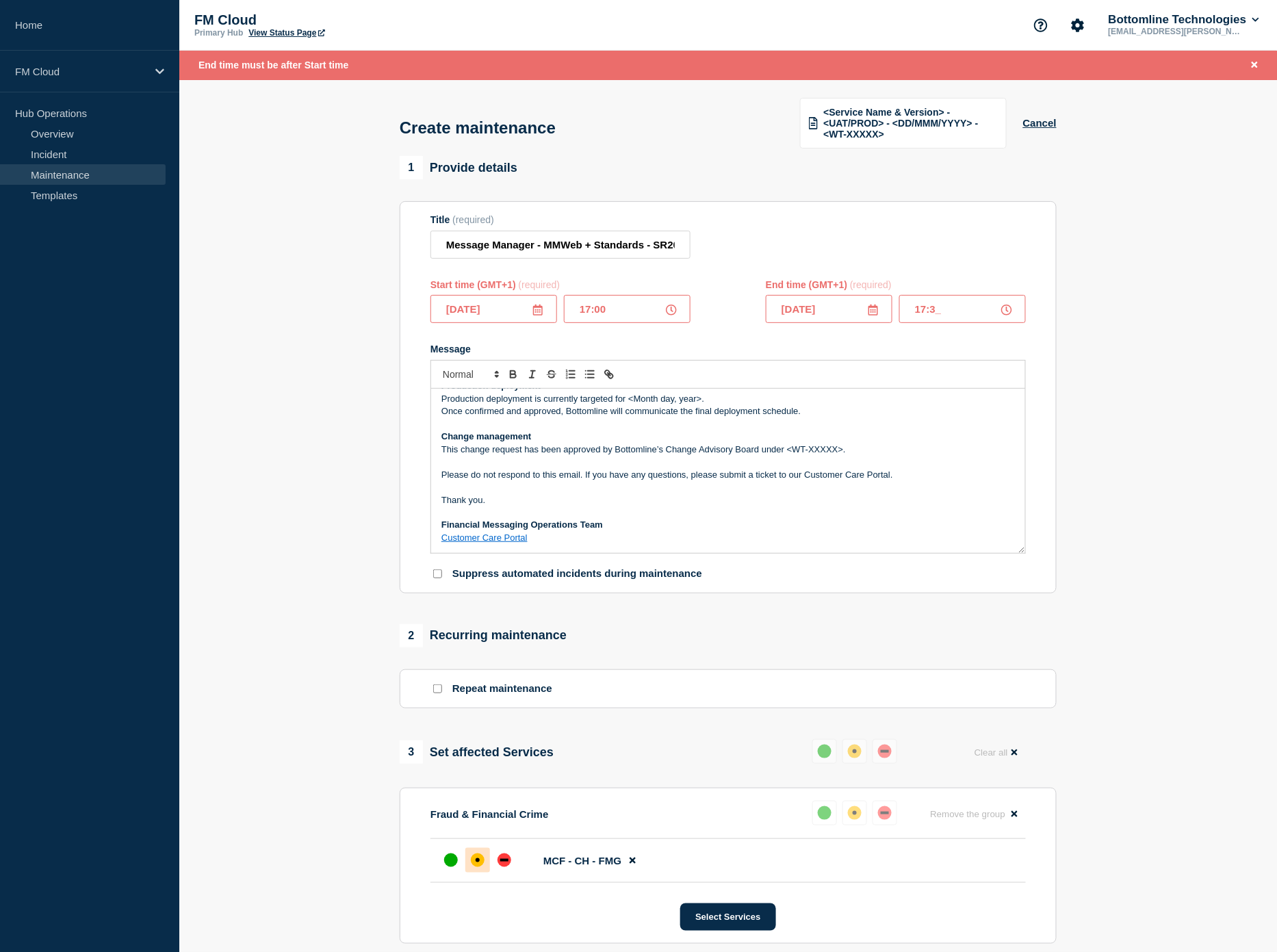
type input "17:30"
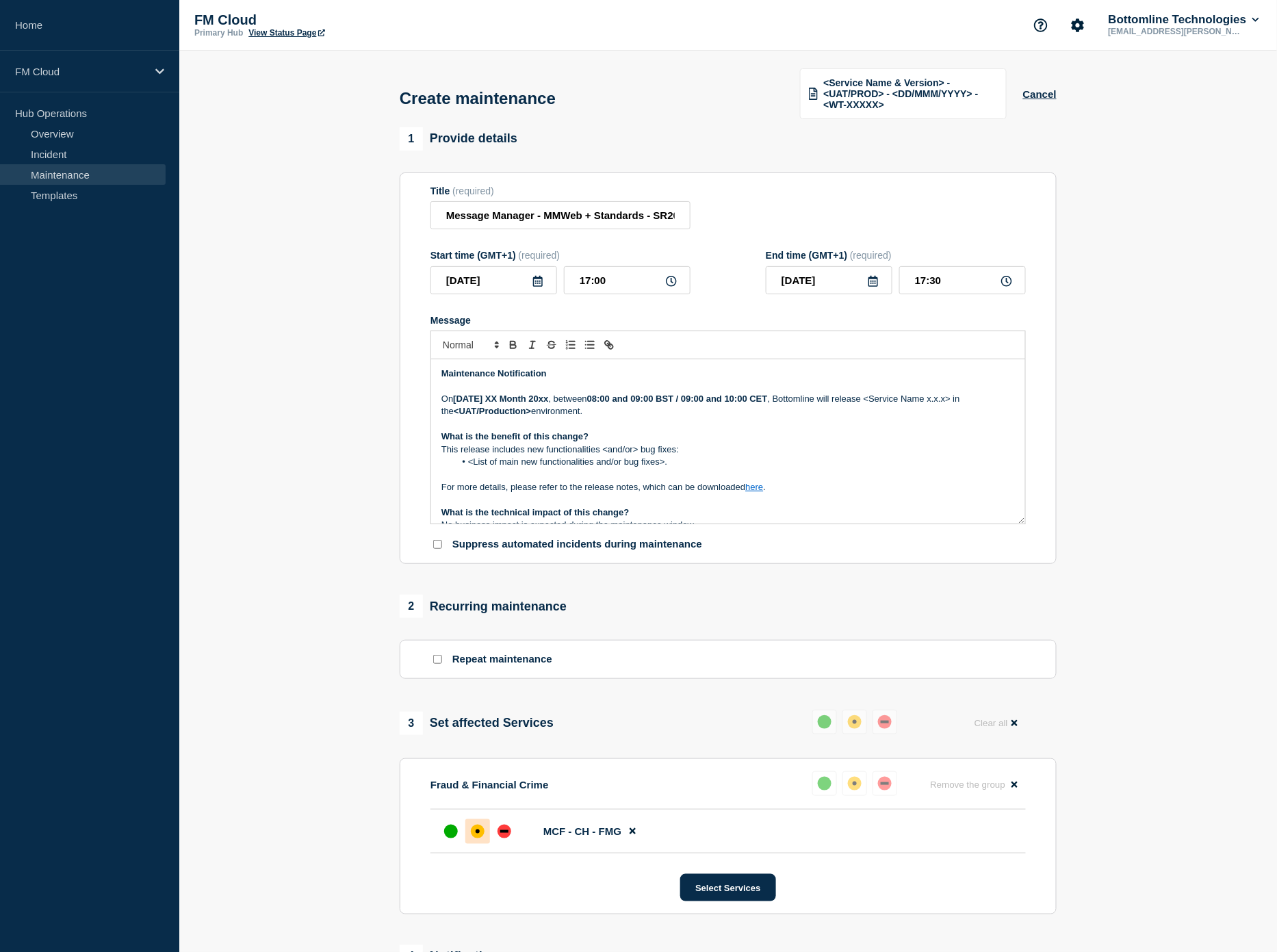
click at [498, 394] on strong "[DATE] XX Month 20xx" at bounding box center [500, 398] width 95 height 10
click at [513, 399] on strong "[DATE] 21 Month 20xx" at bounding box center [499, 398] width 93 height 10
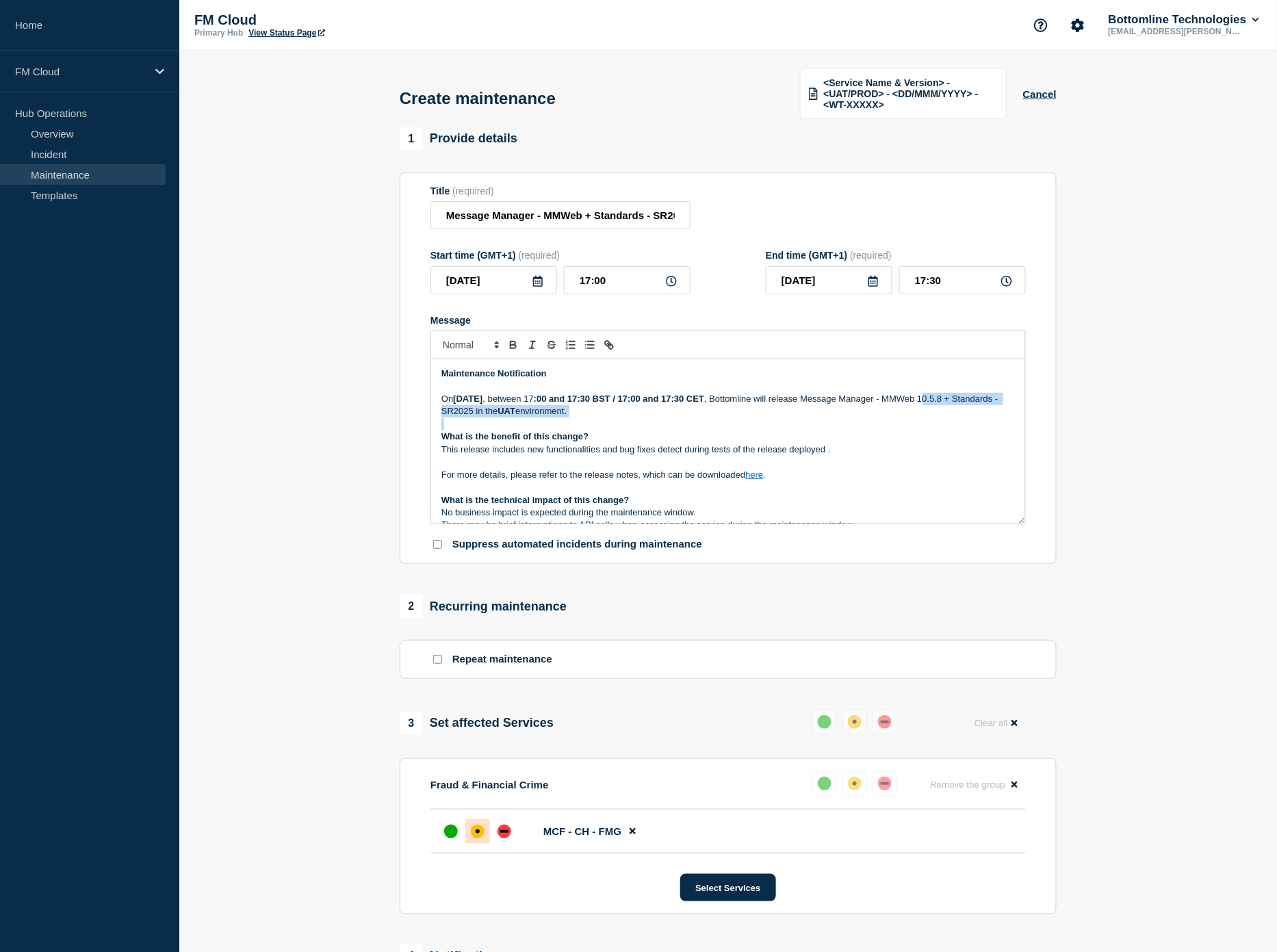
drag, startPoint x: 444, startPoint y: 411, endPoint x: 468, endPoint y: 416, distance: 24.5
click at [468, 416] on div "Maintenance Notification [DATE][DATE] , between 17 :00 and 17:30 BST / 17:00 an…" at bounding box center [728, 441] width 594 height 164
click at [434, 409] on div "Maintenance Notification [DATE][DATE] , between 17 :00 and 17:30 BST / 17:00 an…" at bounding box center [728, 441] width 594 height 164
drag, startPoint x: 440, startPoint y: 407, endPoint x: 466, endPoint y: 413, distance: 26.7
click at [466, 413] on div "Maintenance Notification [DATE][DATE] , between 17 :00 and 17:30 BST / 17:00 an…" at bounding box center [728, 441] width 594 height 164
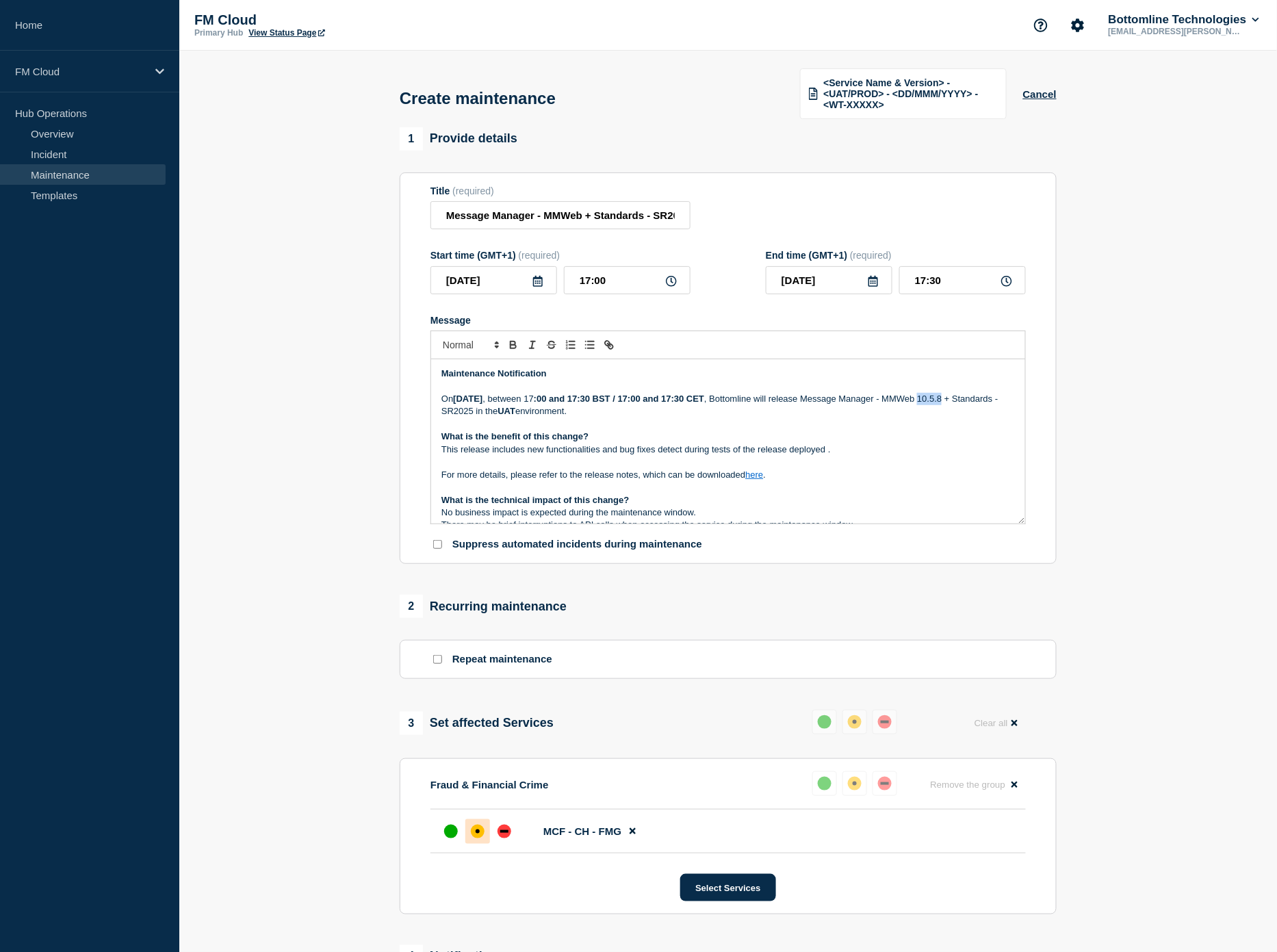
copy p "10.5.8"
click at [788, 445] on p "This release includes new functionalities and bug fixes detect during tests of …" at bounding box center [728, 450] width 573 height 12
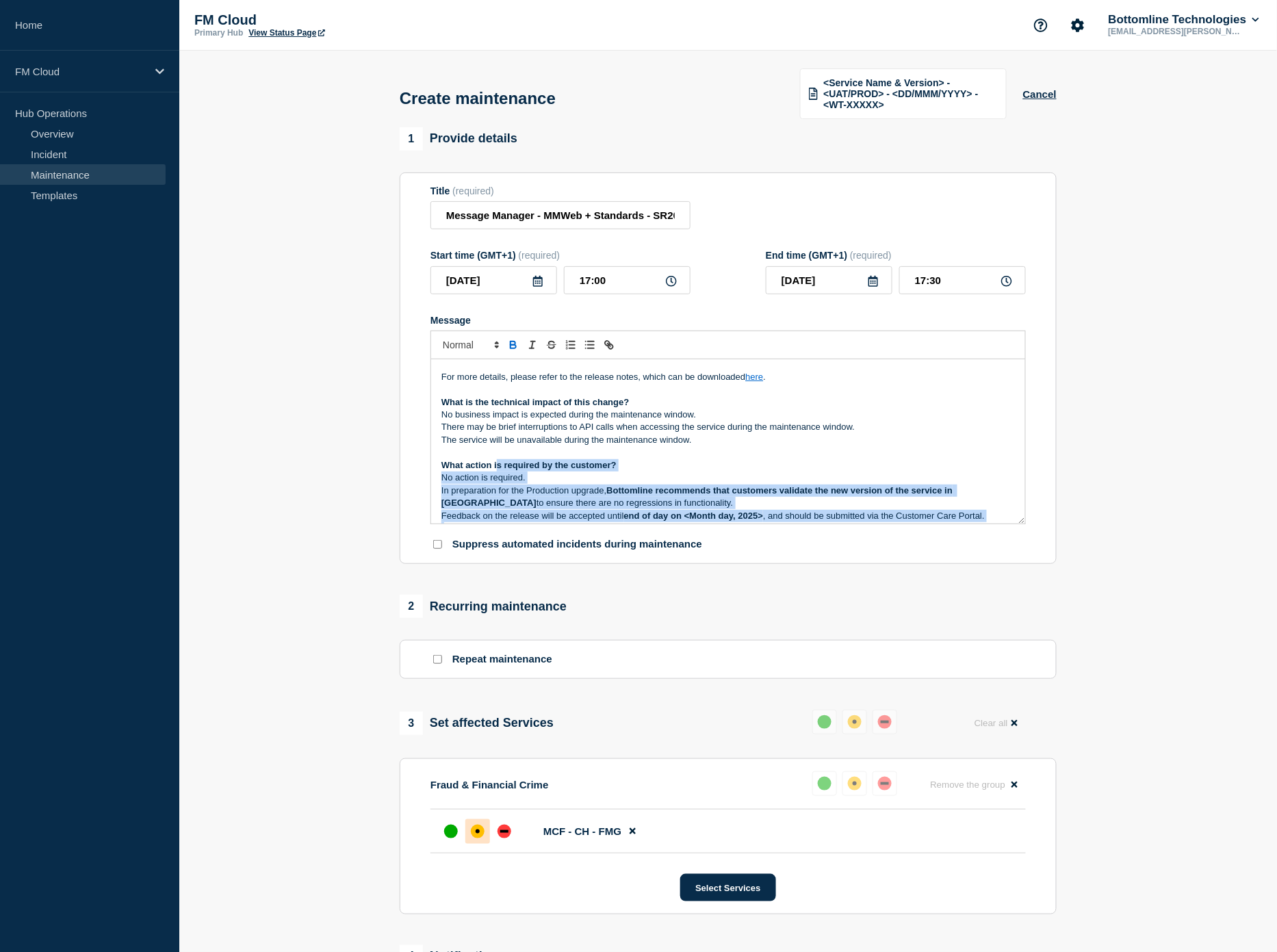
scroll to position [95, 0]
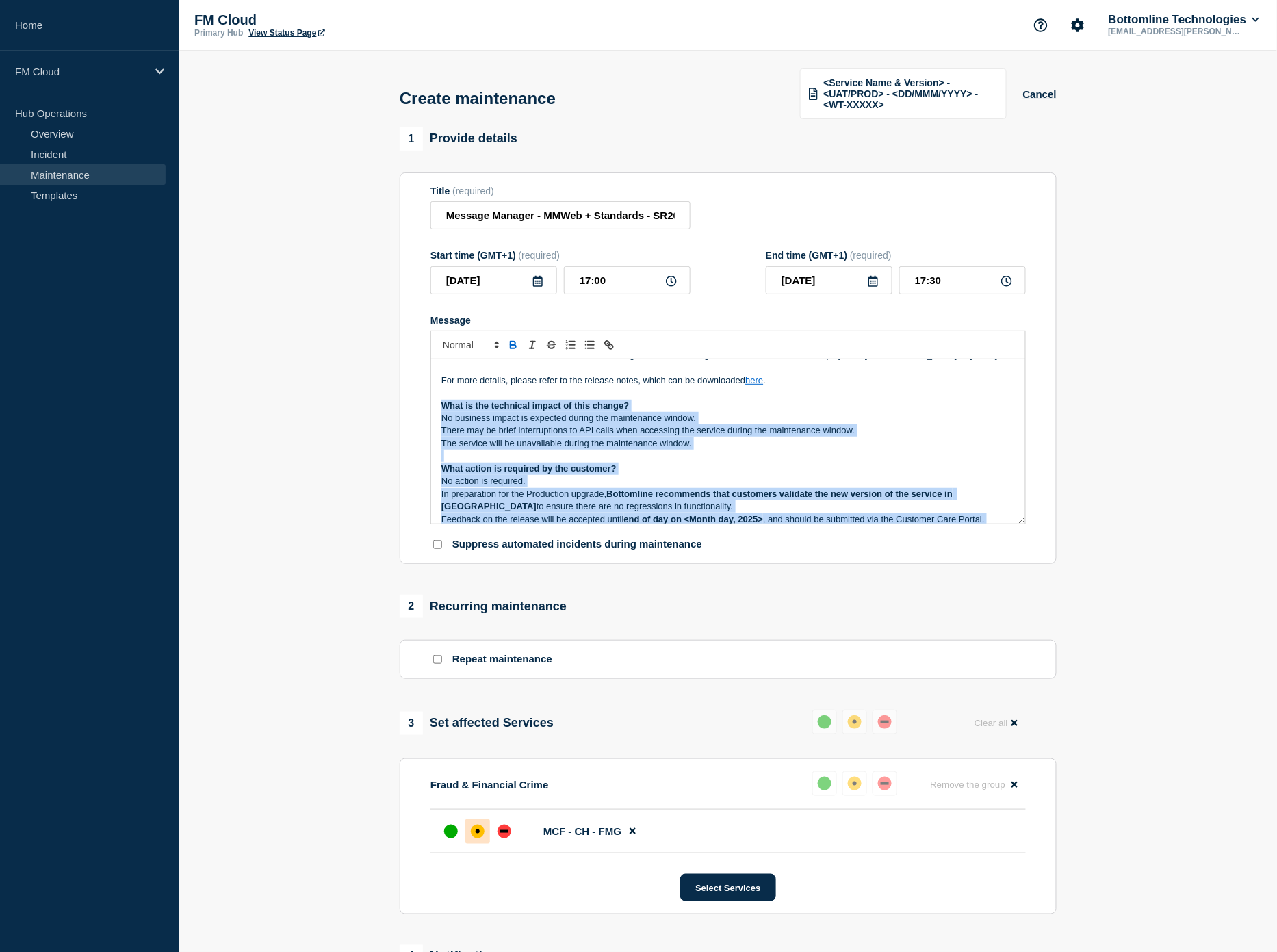
drag, startPoint x: 852, startPoint y: 478, endPoint x: 439, endPoint y: 404, distance: 419.6
click at [439, 404] on div "Maintenance Notification [DATE][DATE] , between 17 :00 and 17:30 BST / 17:00 an…" at bounding box center [728, 441] width 594 height 164
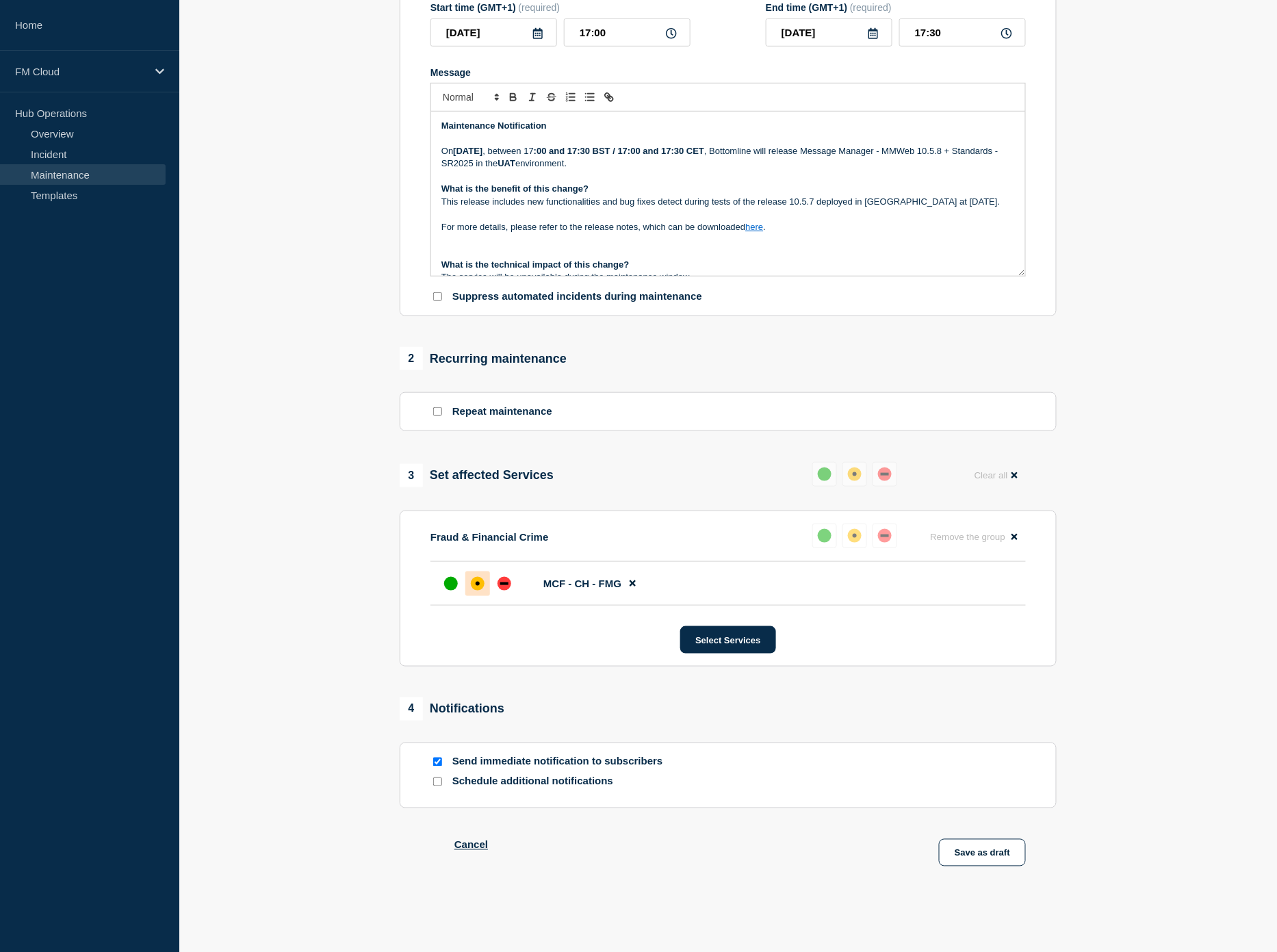
scroll to position [253, 0]
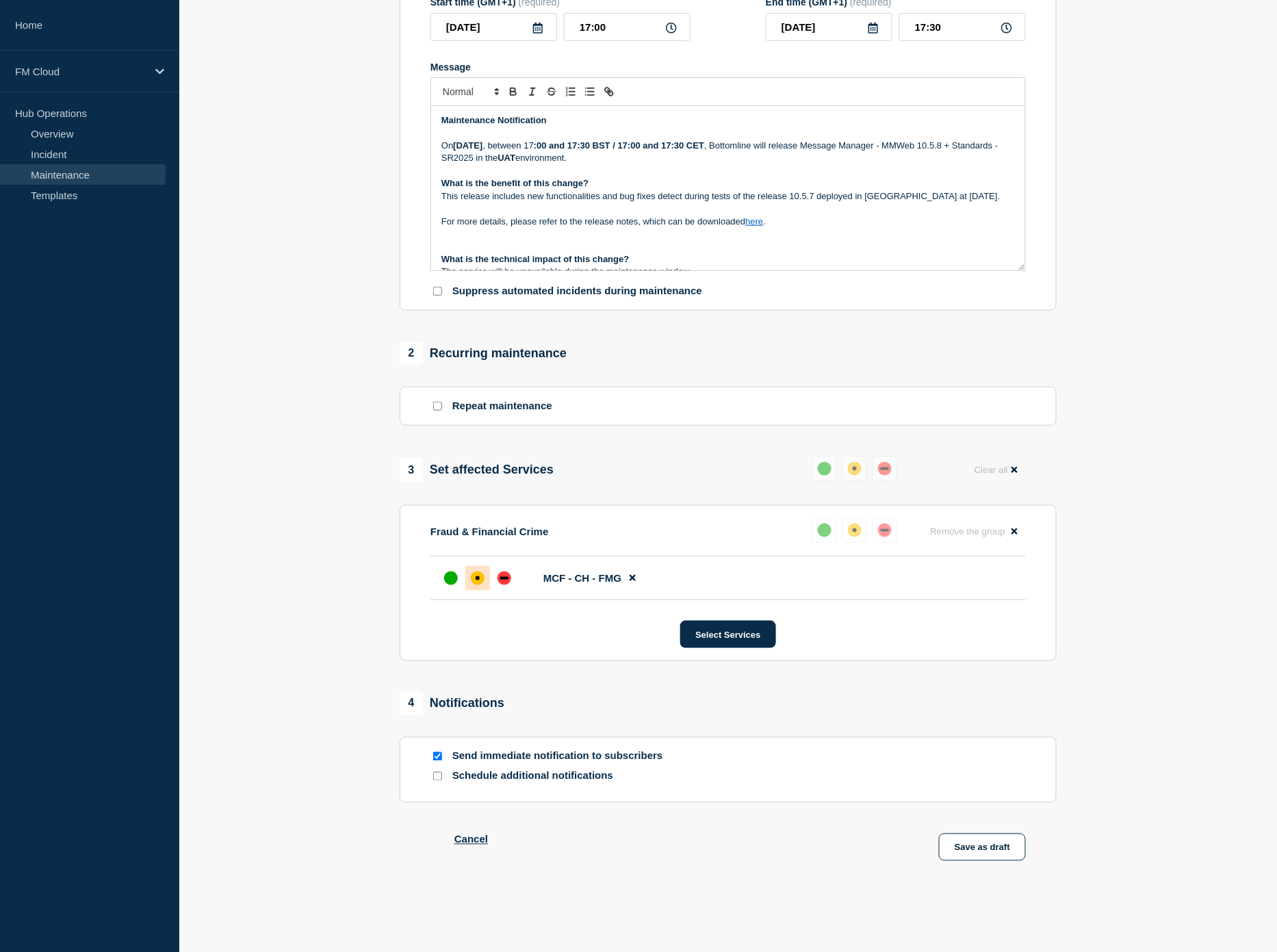
click at [441, 756] on input "Send immediate notification to subscribers" at bounding box center [437, 756] width 9 height 9
checkbox input "false"
click at [987, 845] on button "Save as draft" at bounding box center [982, 847] width 87 height 28
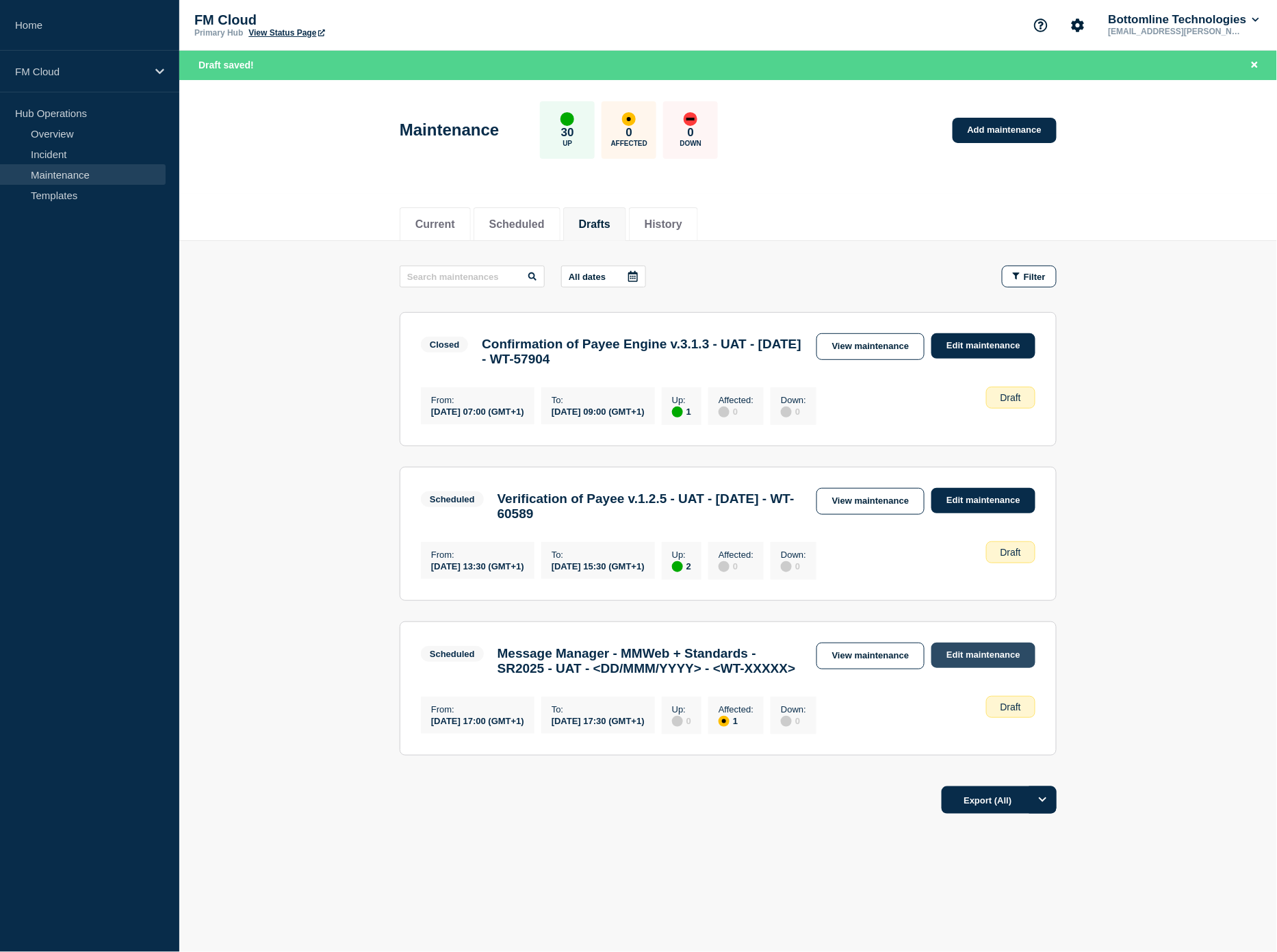
click at [952, 668] on link "Edit maintenance" at bounding box center [983, 655] width 104 height 25
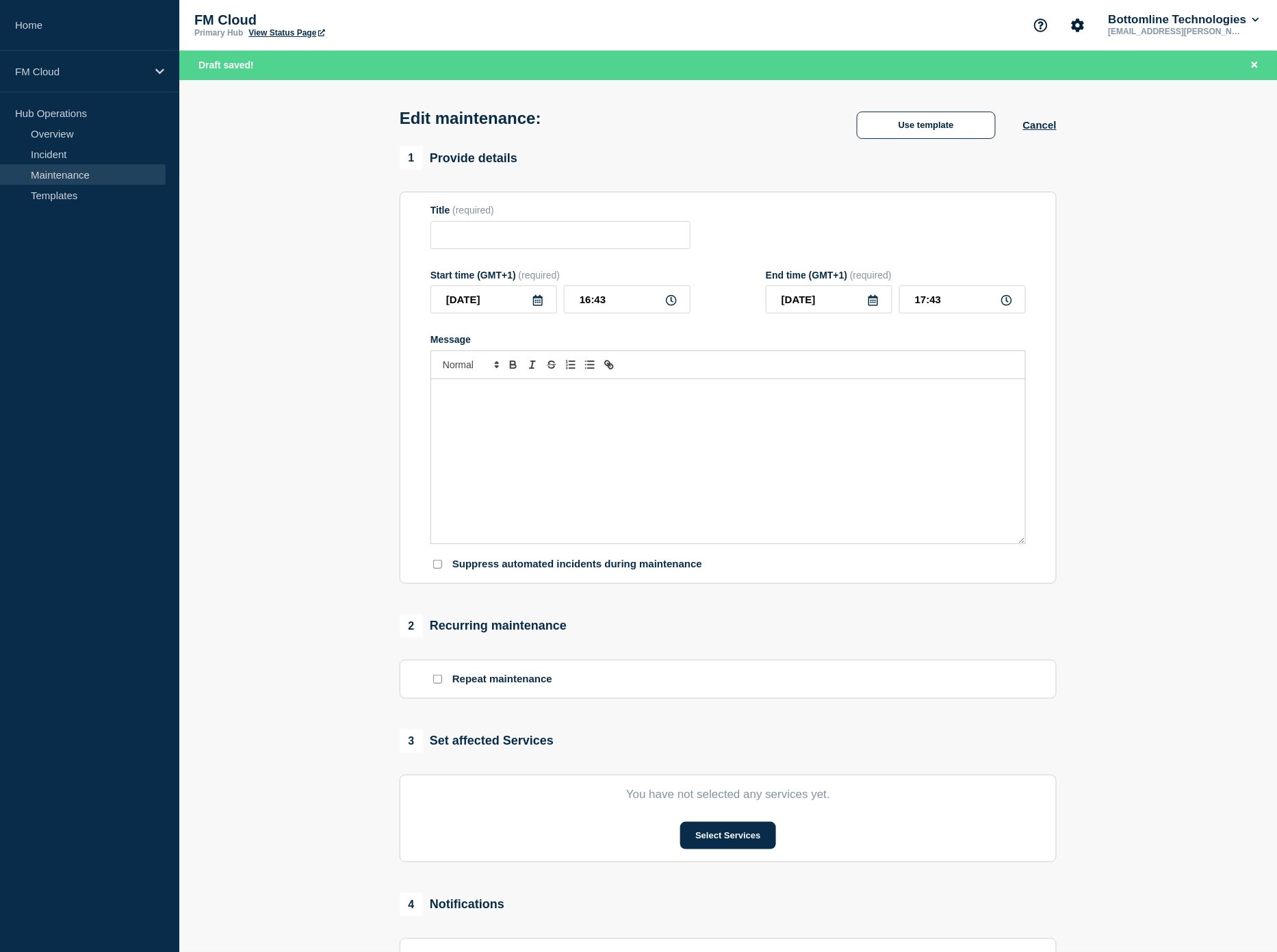
type input "Message Manager - MMWeb + Standards - SR2025 - UAT - <DD/MMM/YYYY> - <WT-XXXXX>"
type input "[DATE]"
type input "17:00"
type input "[DATE]"
type input "17:30"
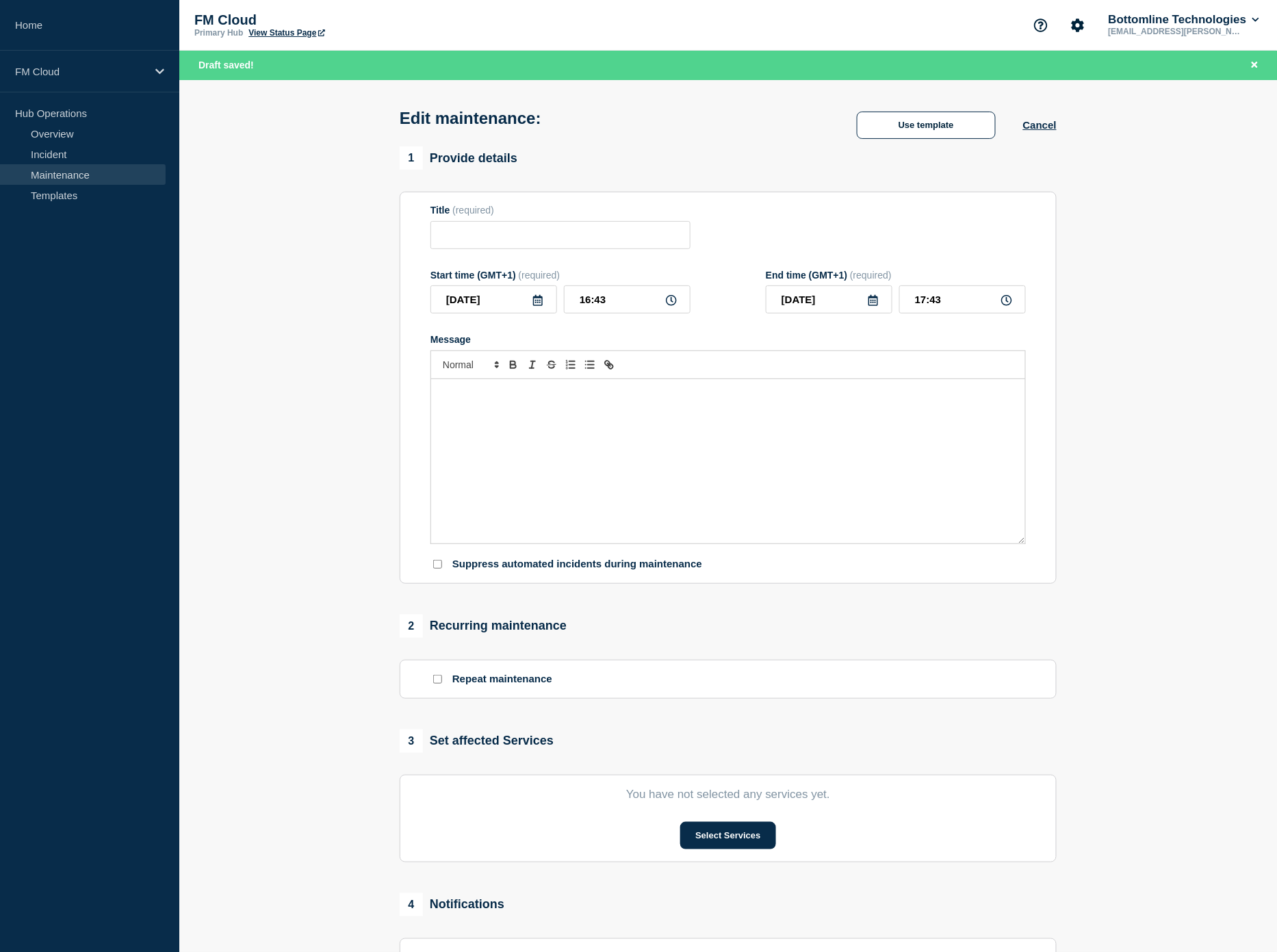
checkbox input "false"
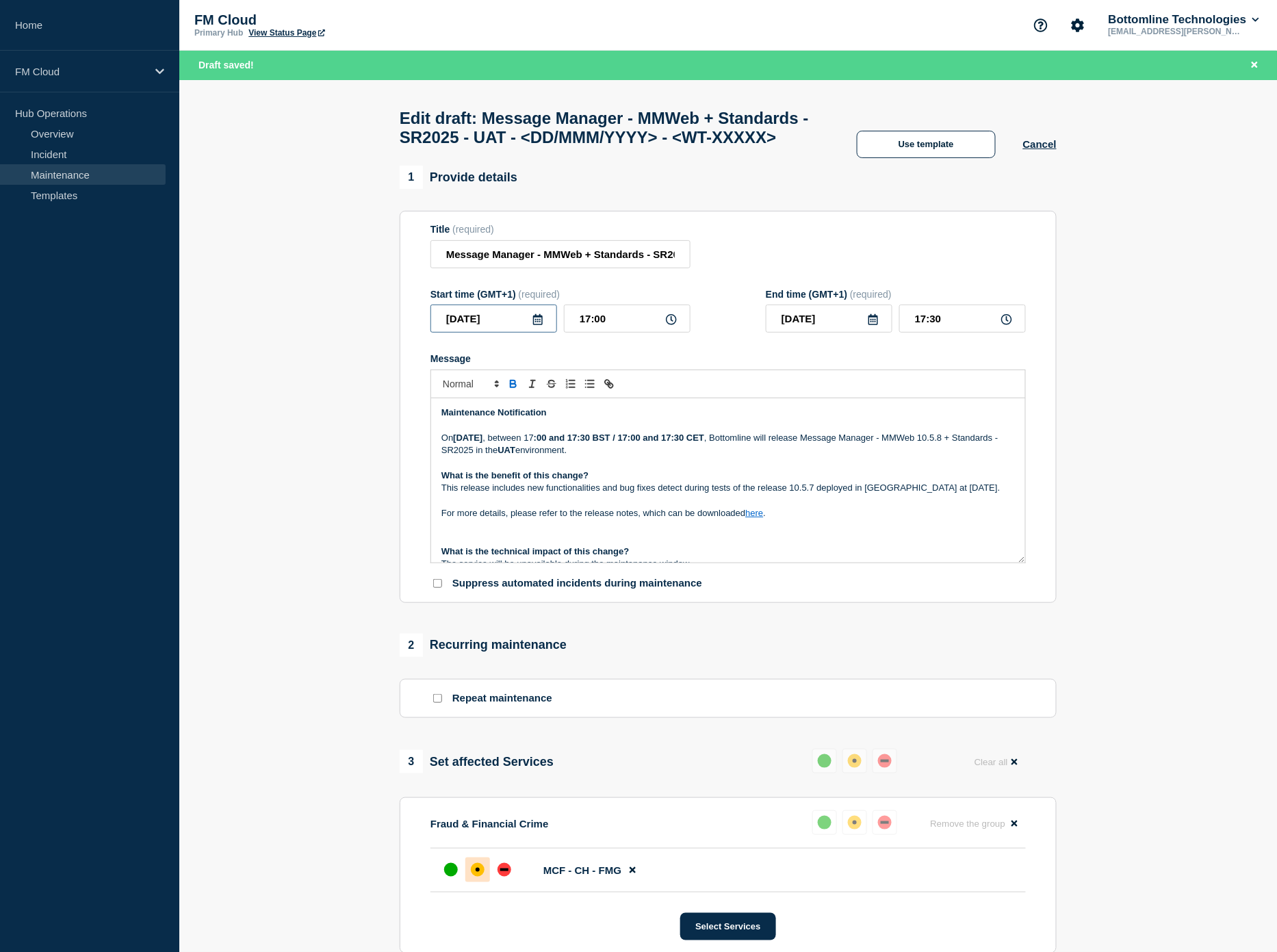
drag, startPoint x: 442, startPoint y: 351, endPoint x: 497, endPoint y: 356, distance: 55.2
click at [497, 333] on input "[DATE]" at bounding box center [494, 318] width 126 height 28
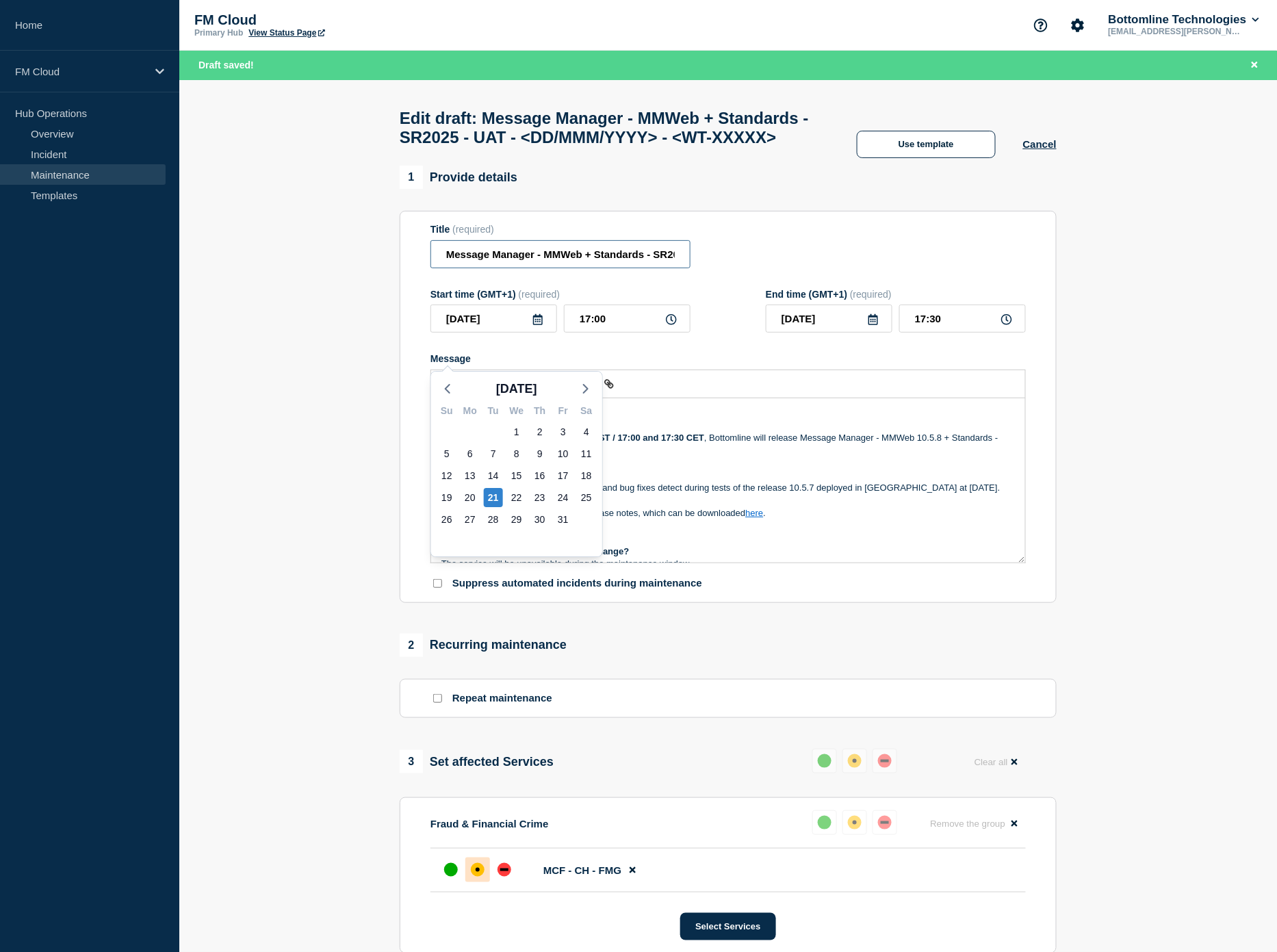
click at [598, 268] on input "Message Manager - MMWeb + Standards - SR2025 - UAT - <DD/MMM/YYYY> - <WT-XXXXX>" at bounding box center [561, 254] width 260 height 28
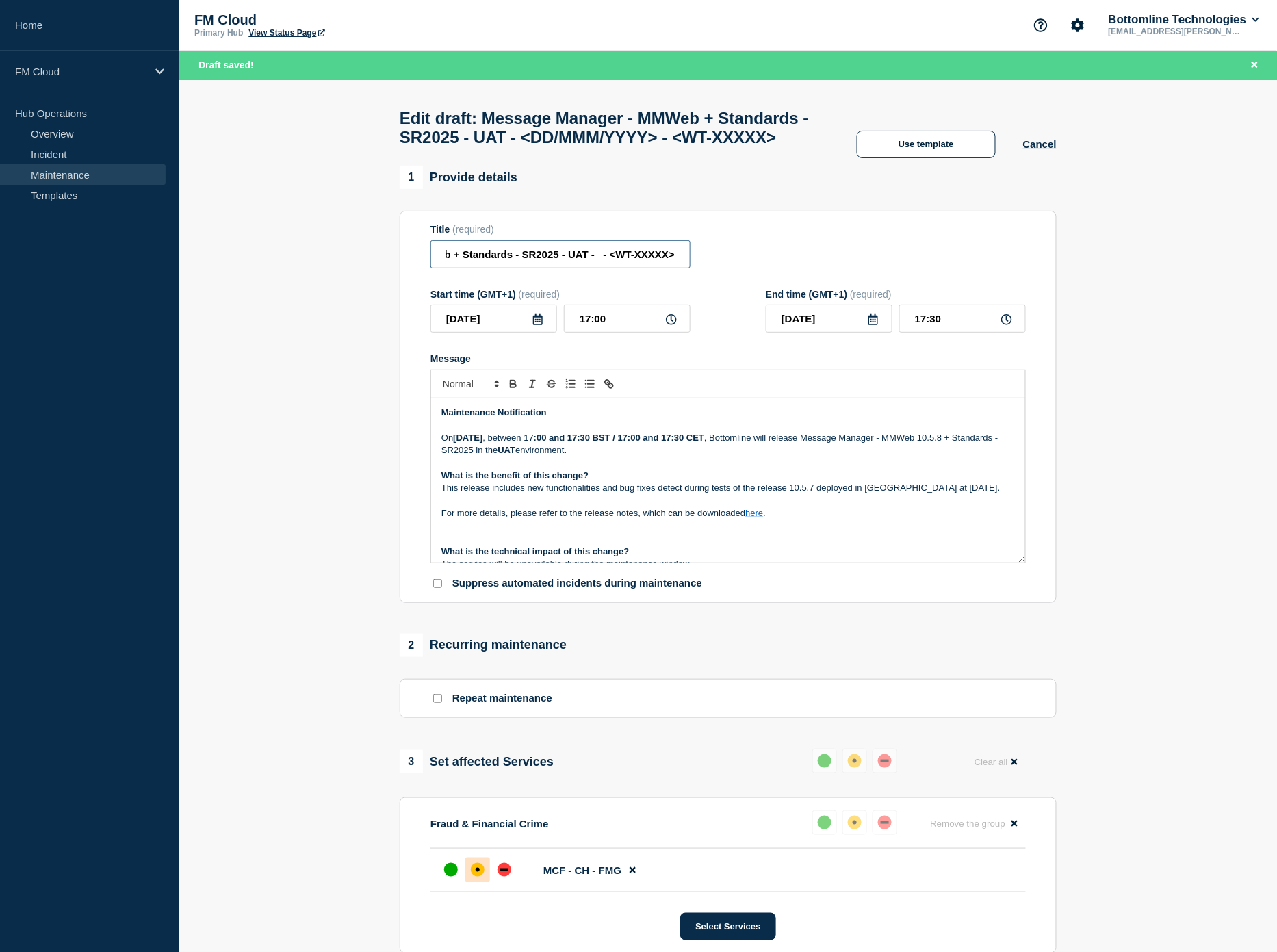
scroll to position [0, 132]
paste input "[DATE]"
click at [679, 260] on input "Message Manager - MMWeb + Standards - SR2025 - UAT - [DATE] -" at bounding box center [561, 254] width 260 height 28
paste input "WT-60631"
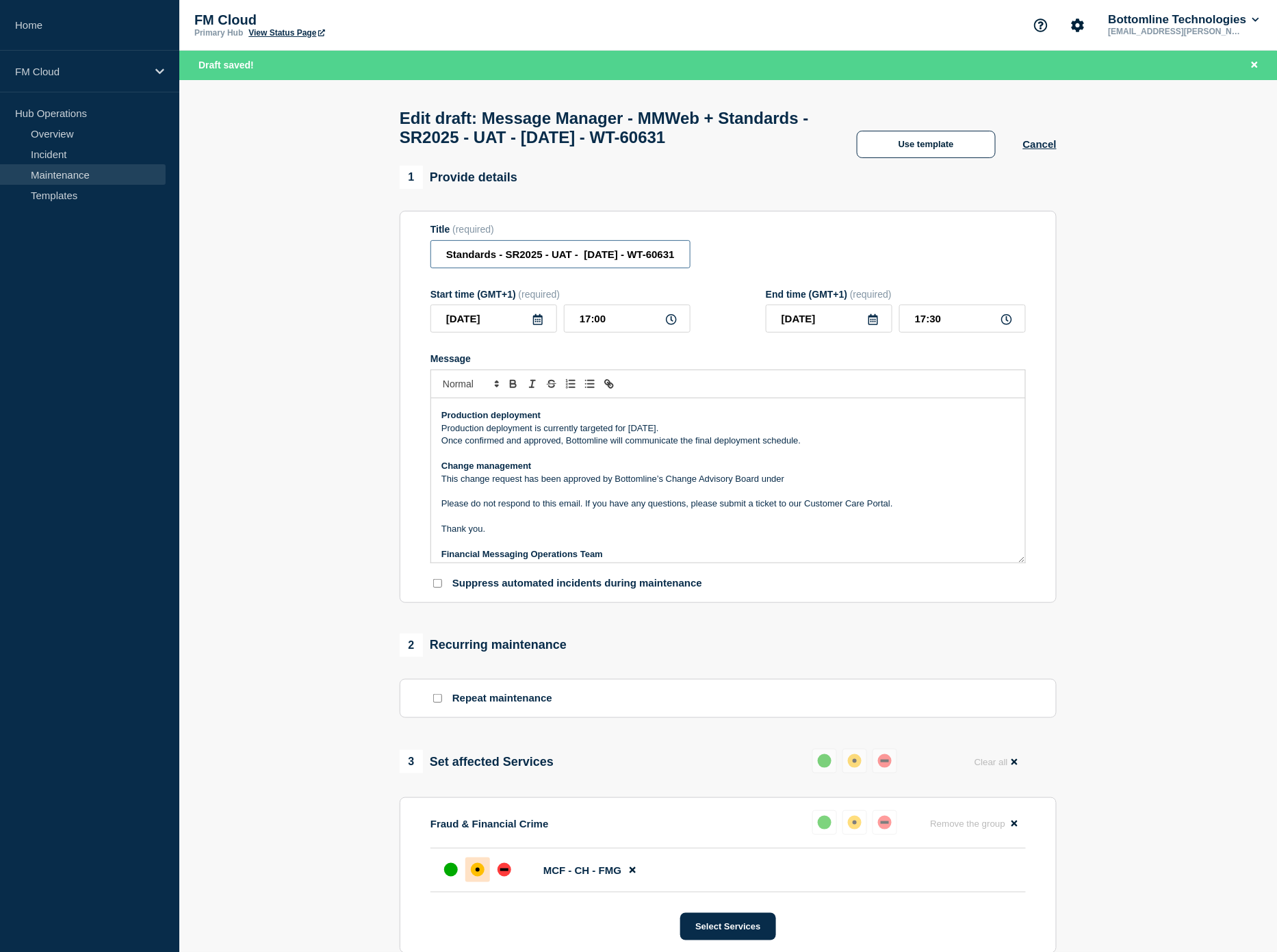
scroll to position [253, 0]
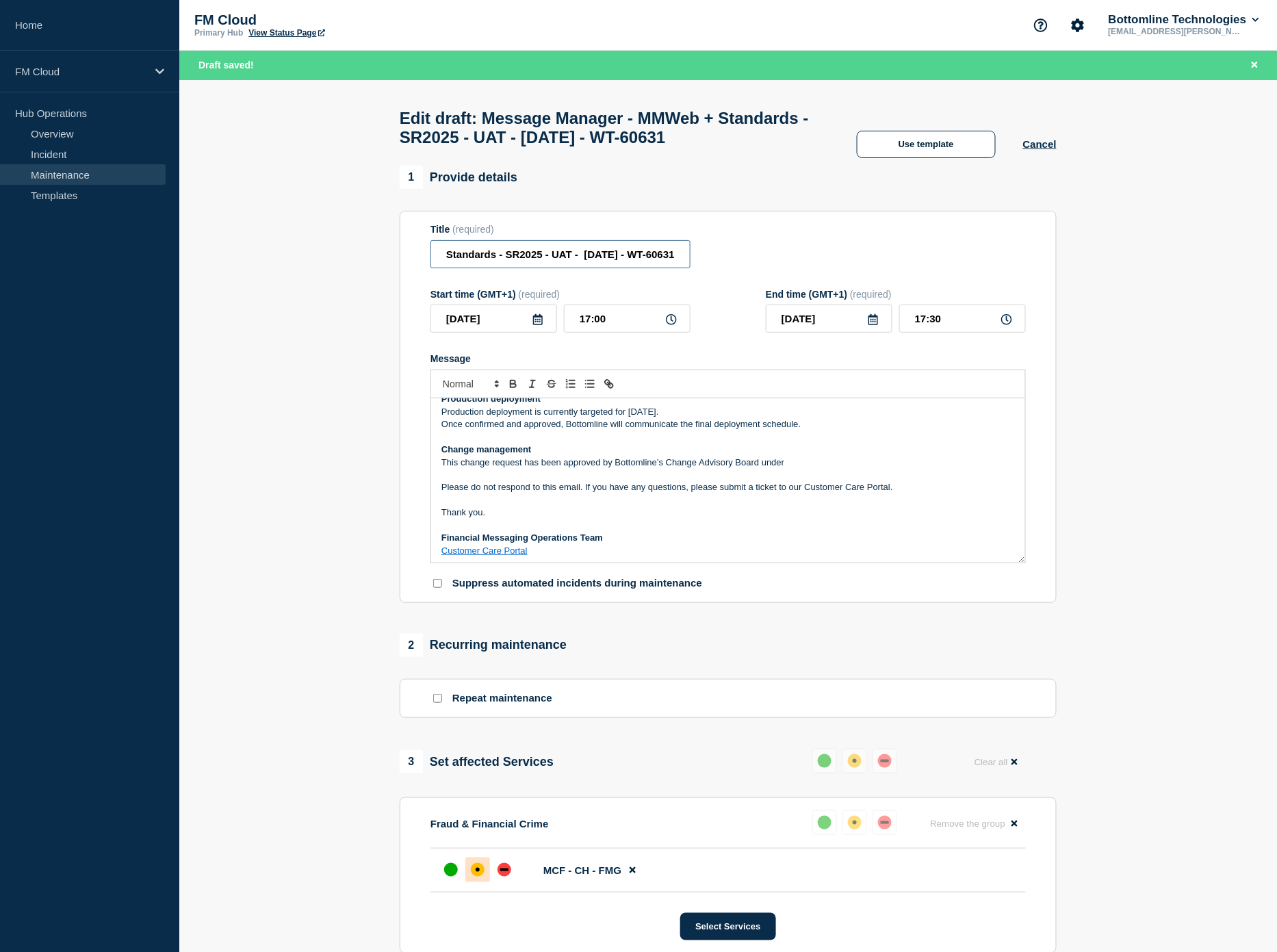
type input "Message Manager - MMWeb + Standards - SR2025 - UAT - [DATE] - WT-60631"
click at [811, 469] on p "This change request has been approved by Bottomline’s Change Advisory Board und…" at bounding box center [728, 463] width 573 height 12
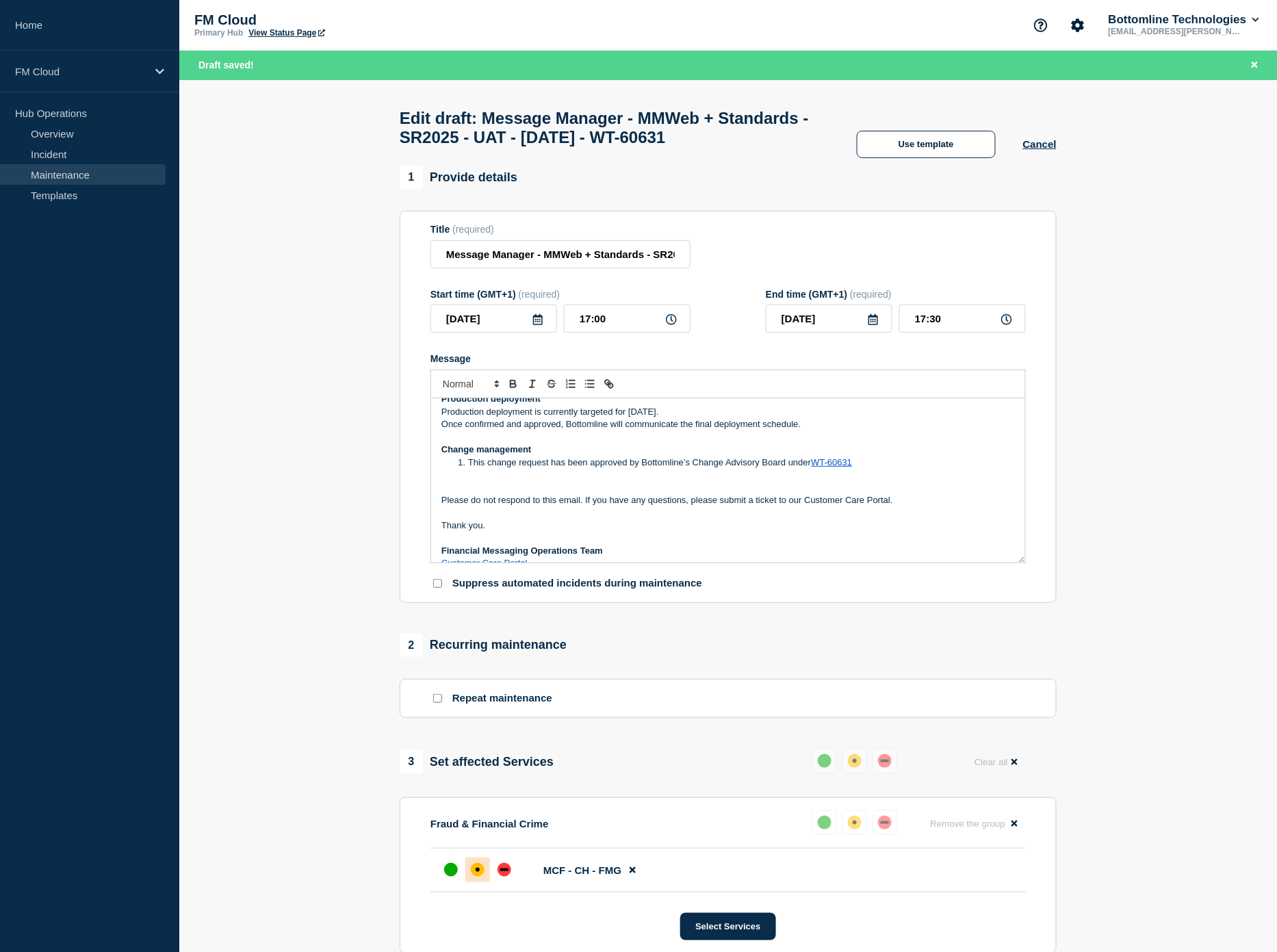
click at [469, 469] on li "This change request has been approved by Bottomline’s Change Advisory Board und…" at bounding box center [736, 463] width 561 height 12
click at [810, 468] on link "WT-60631" at bounding box center [804, 461] width 41 height 10
click at [816, 468] on link "WT-60631" at bounding box center [804, 461] width 41 height 10
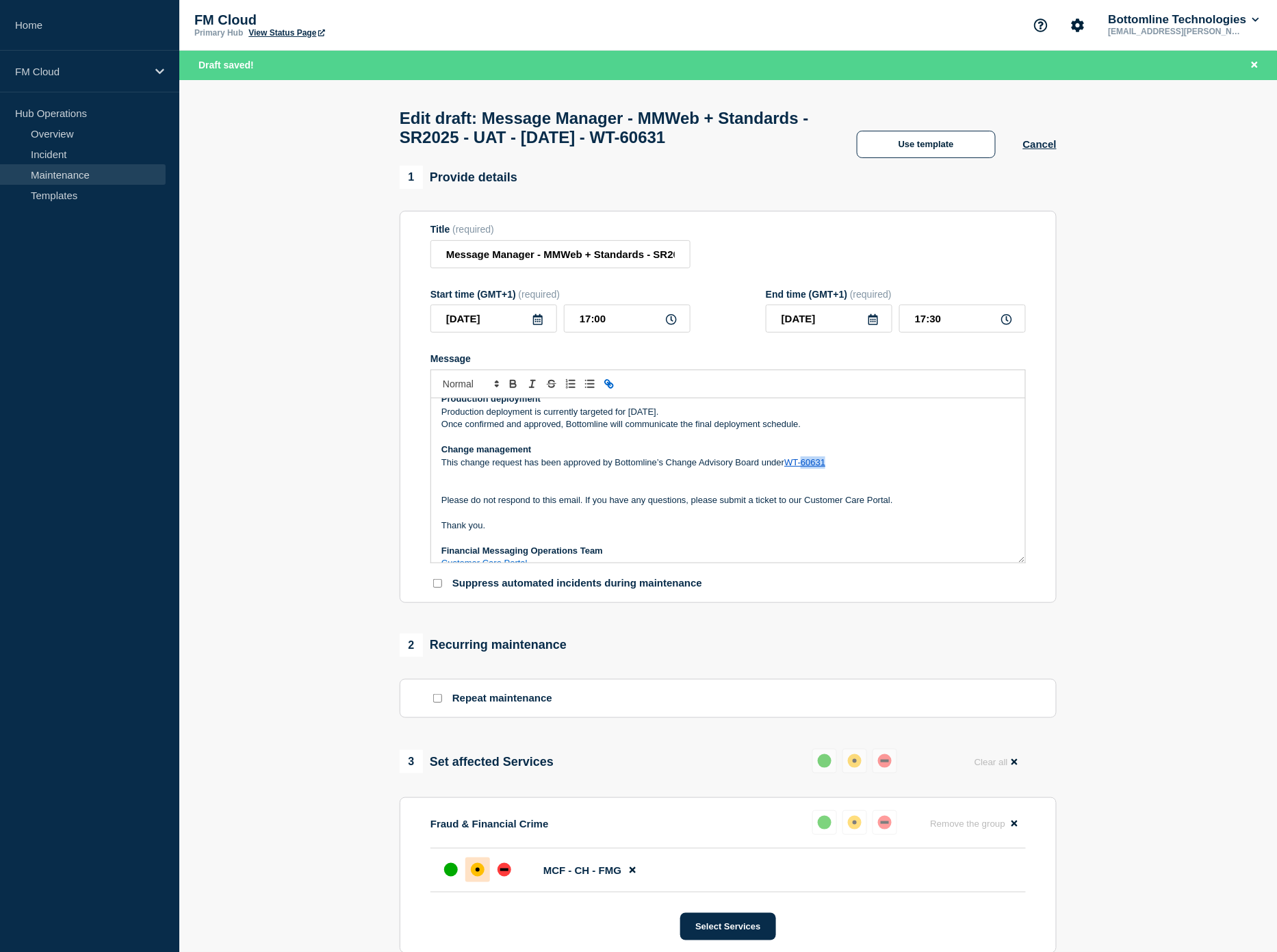
click at [605, 384] on icon "Toggle link" at bounding box center [607, 382] width 5 height 5
click at [876, 469] on p "This change request has been approved by Bottomline’s Change Advisory Board und…" at bounding box center [728, 463] width 573 height 12
drag, startPoint x: 829, startPoint y: 491, endPoint x: 787, endPoint y: 494, distance: 42.1
click at [787, 469] on p "This change request has been approved by Bottomline’s Change Advisory Board und…" at bounding box center [728, 463] width 573 height 12
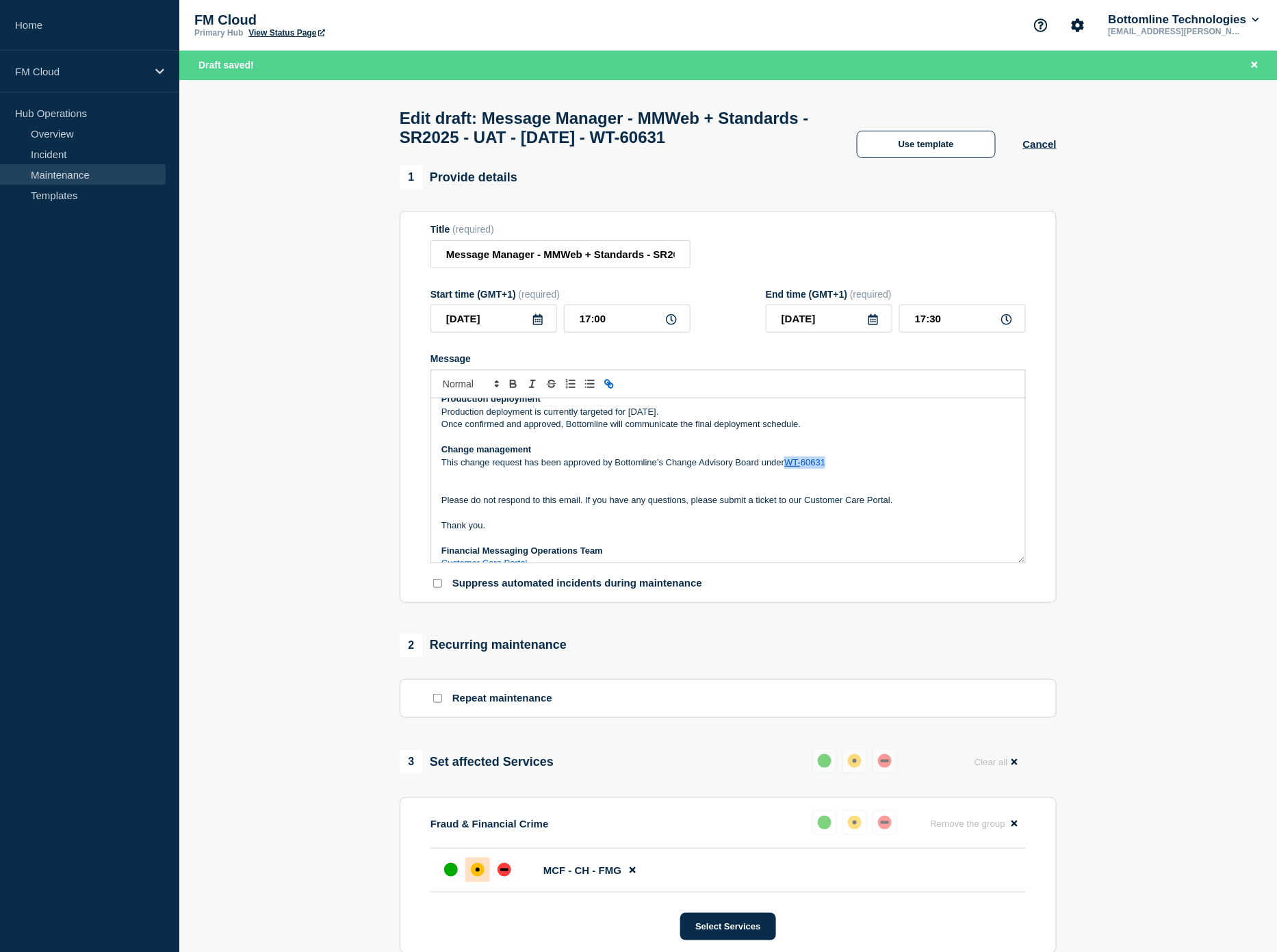
click at [610, 384] on icon "Toggle link" at bounding box center [607, 382] width 5 height 5
type input "WT-60631"
click at [610, 384] on icon "Toggle link" at bounding box center [607, 382] width 5 height 5
click at [898, 492] on link at bounding box center [889, 486] width 32 height 10
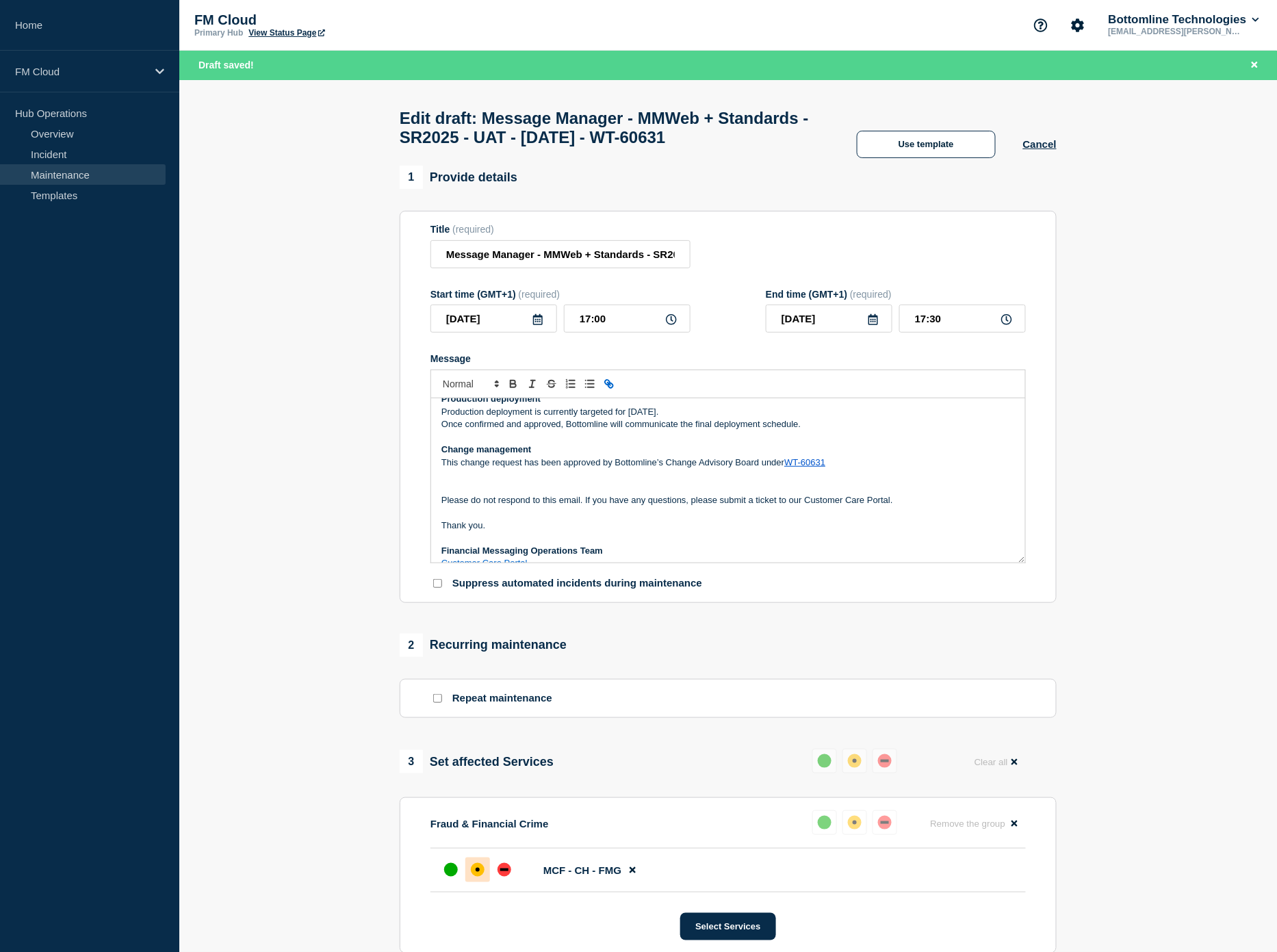
click at [860, 469] on p "This change request has been approved by Bottomline’s Change Advisory Board und…" at bounding box center [728, 463] width 573 height 12
click at [818, 468] on link "WT-60631" at bounding box center [804, 461] width 41 height 10
click at [832, 491] on link at bounding box center [832, 486] width 32 height 10
type input "WT-60631"
click at [910, 492] on link at bounding box center [900, 486] width 32 height 10
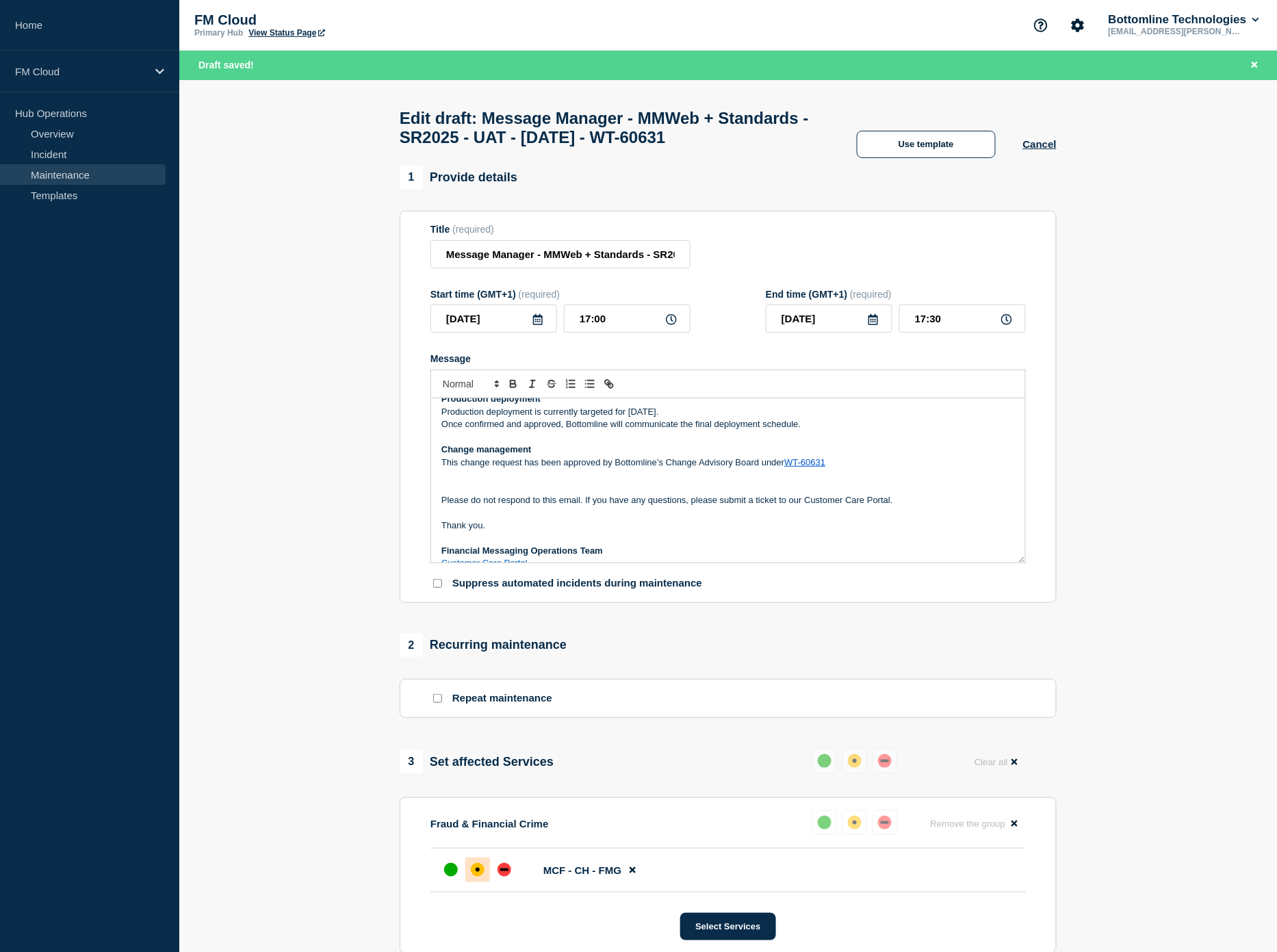
click at [785, 469] on p "This change request has been approved by Bottomline’s Change Advisory Board und…" at bounding box center [728, 463] width 573 height 12
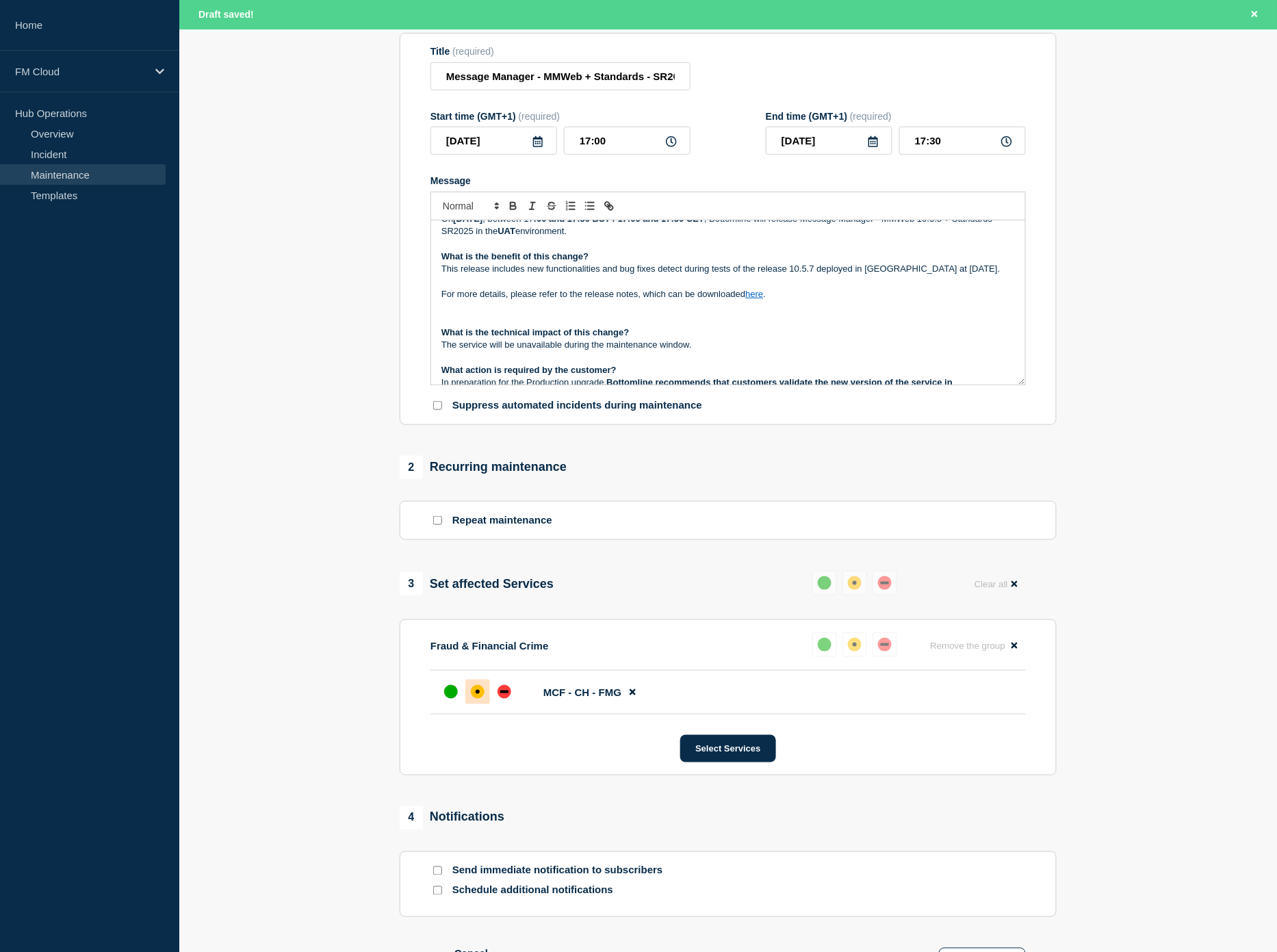
scroll to position [323, 0]
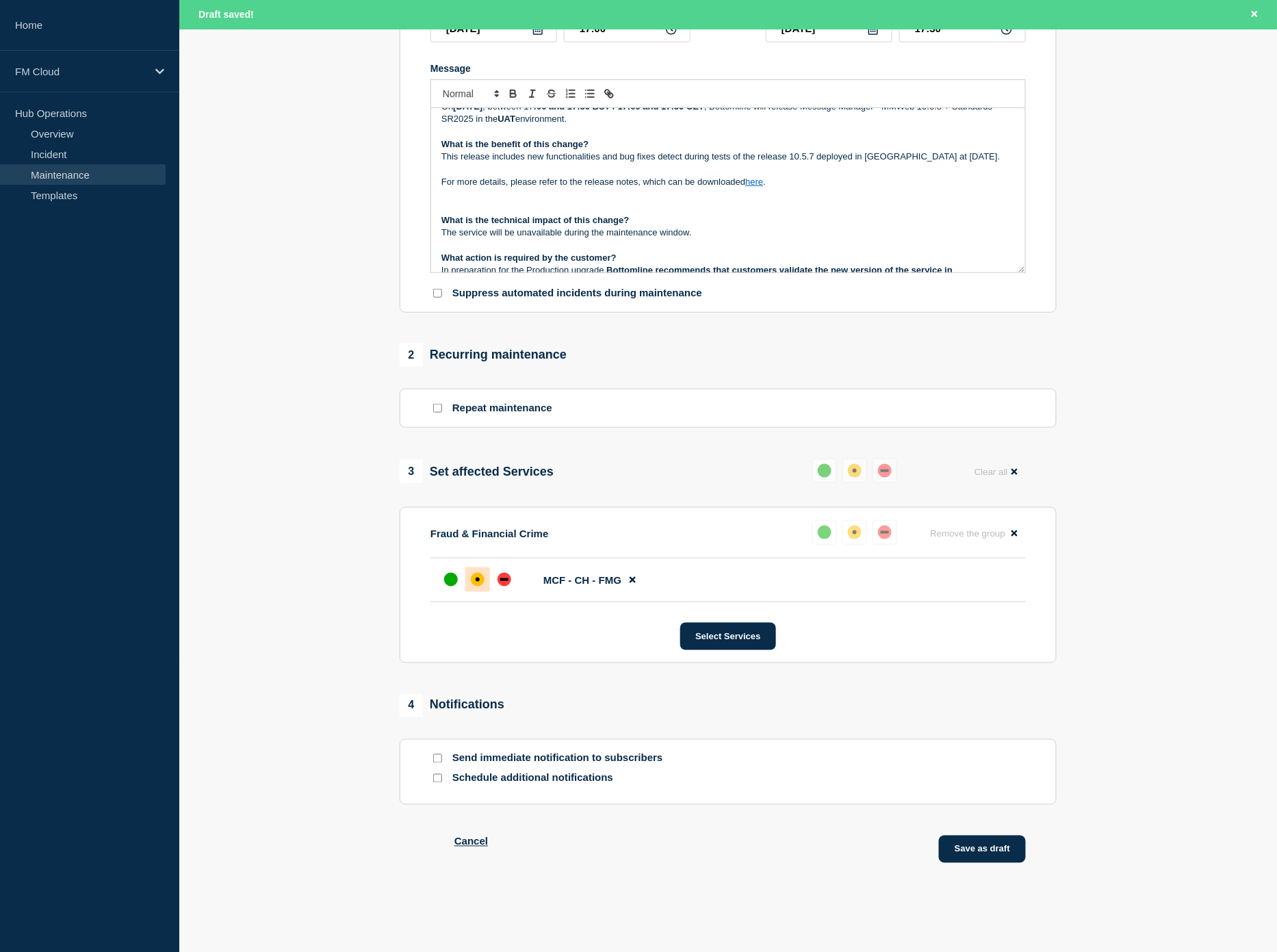
click at [972, 854] on button "Save as draft" at bounding box center [982, 850] width 87 height 28
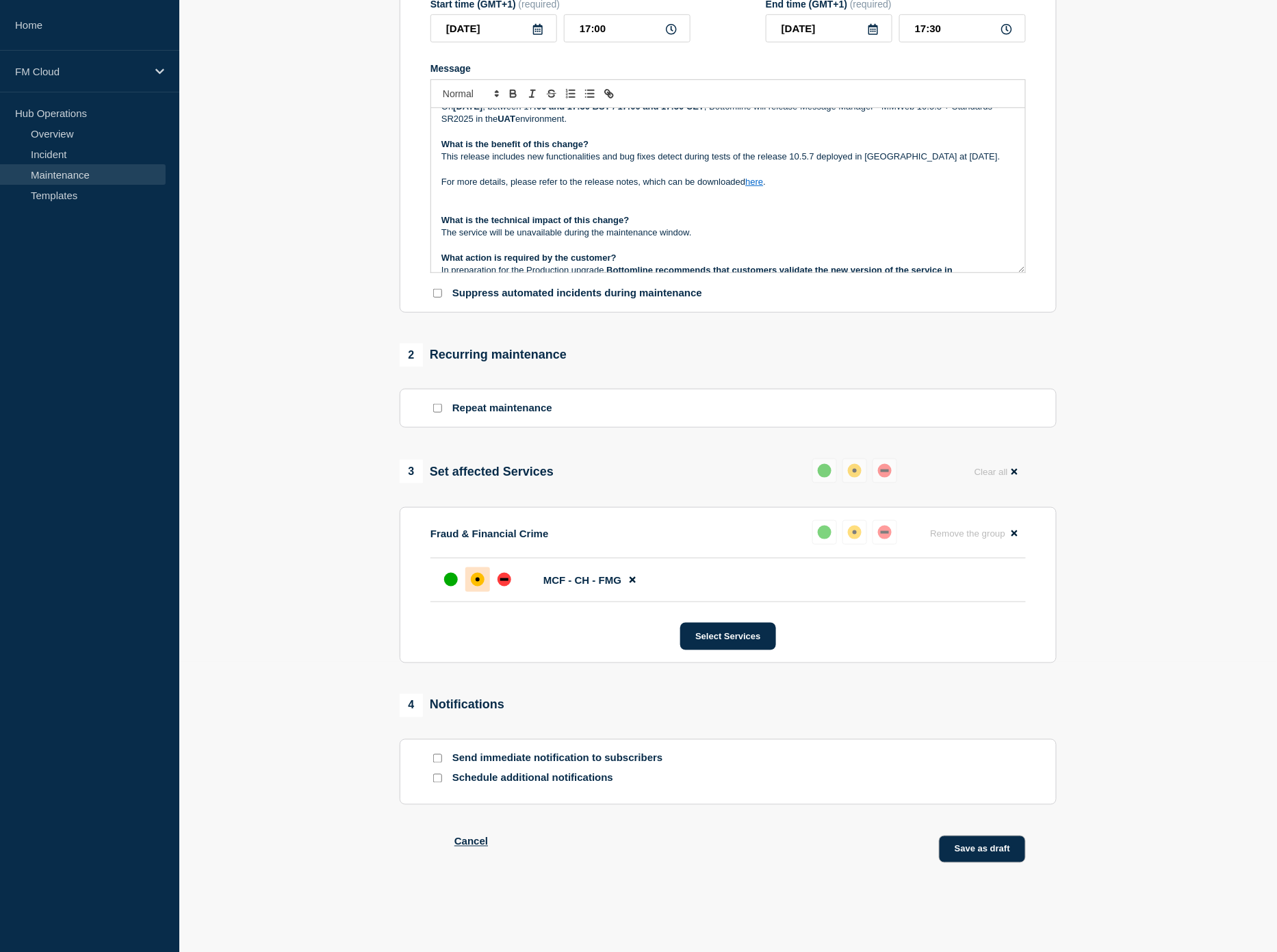
scroll to position [293, 0]
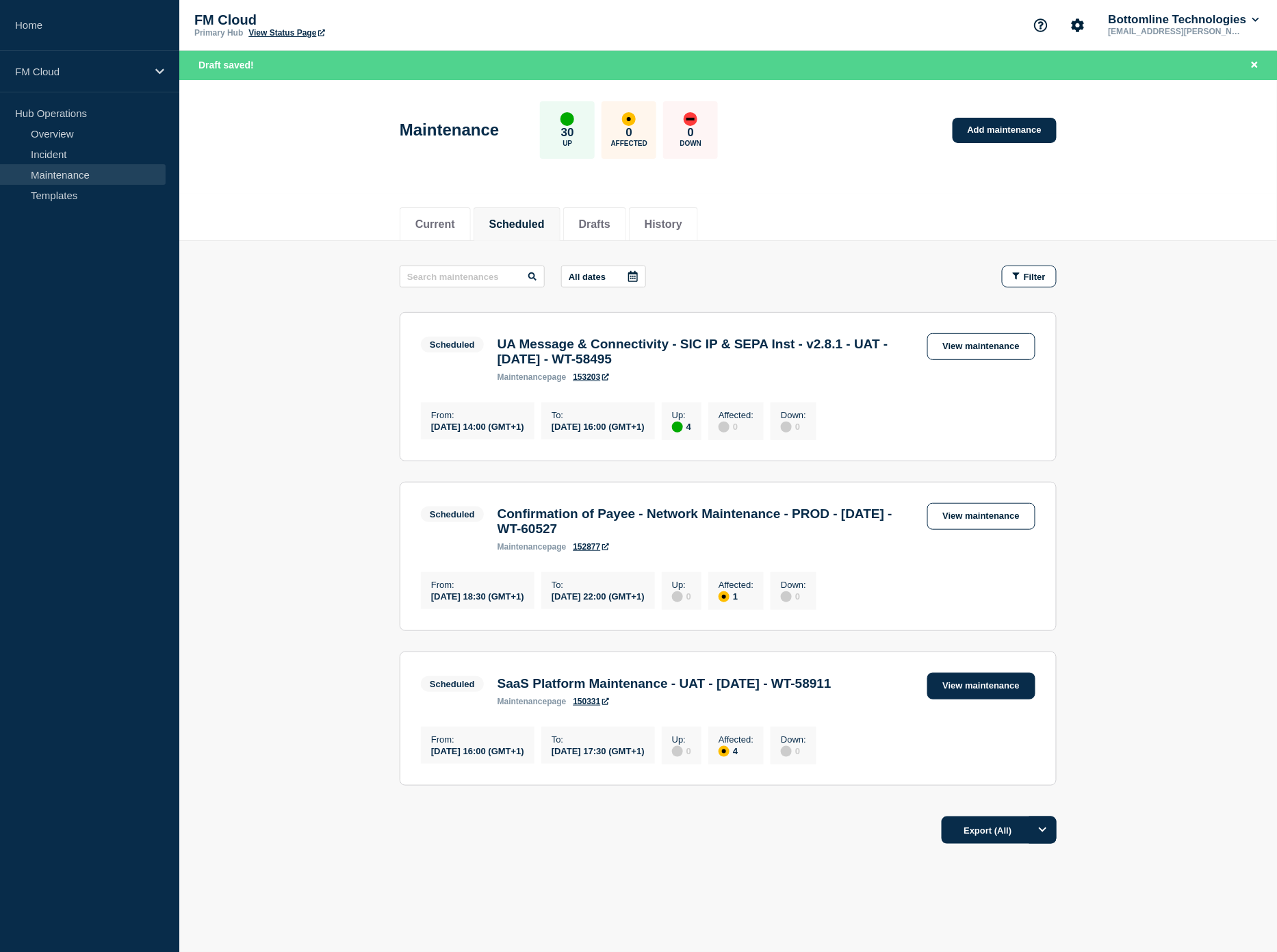
click at [965, 698] on link "View maintenance" at bounding box center [981, 686] width 108 height 27
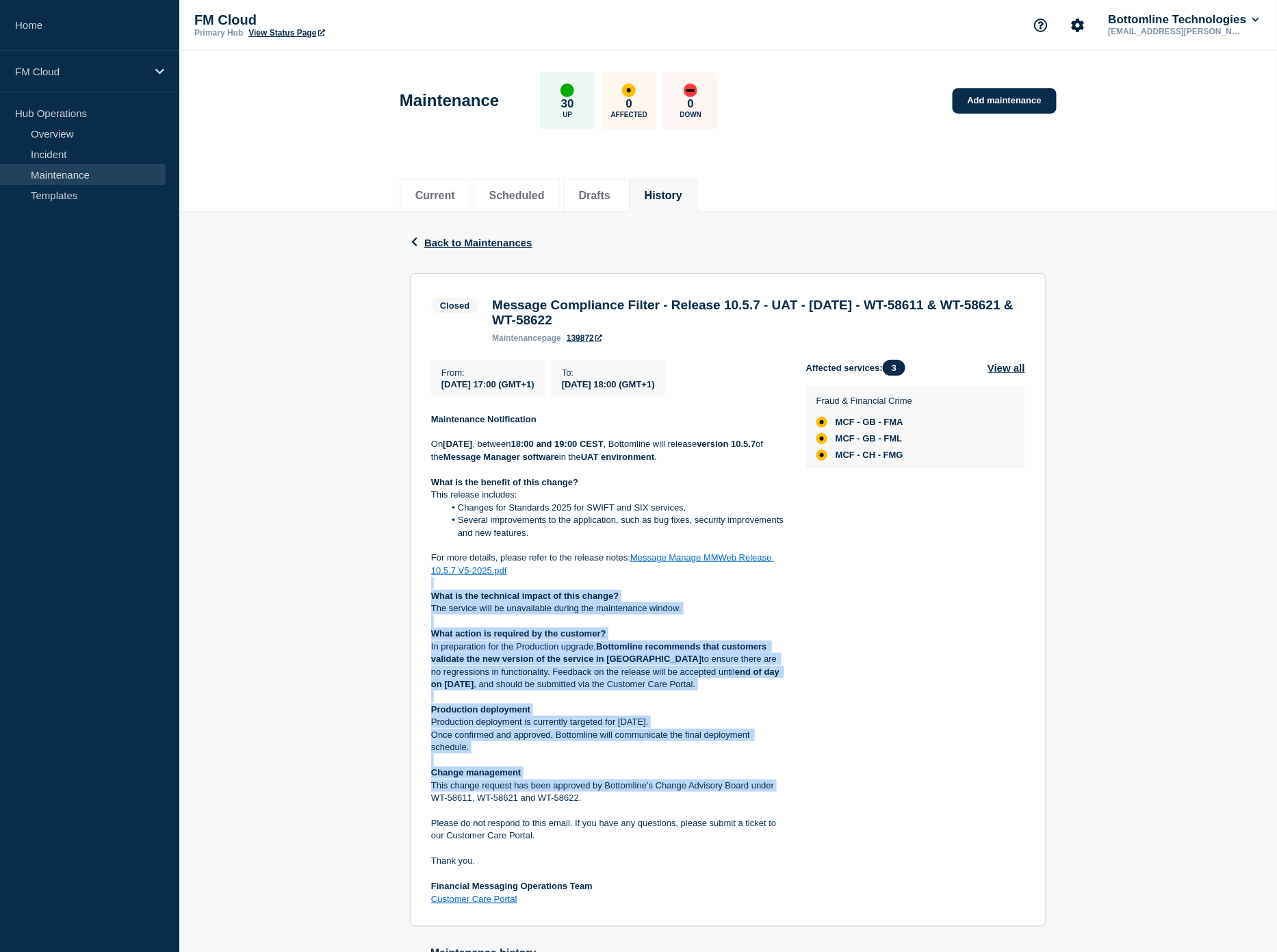
drag, startPoint x: 434, startPoint y: 592, endPoint x: 783, endPoint y: 799, distance: 405.8
click at [783, 799] on div "Maintenance Notification On Thursday, 18 September 2025 , between 18:00 and 19:…" at bounding box center [608, 660] width 353 height 493
copy div "What is the technical impact of this change? The service will be unavailable du…"
